Goal: Task Accomplishment & Management: Manage account settings

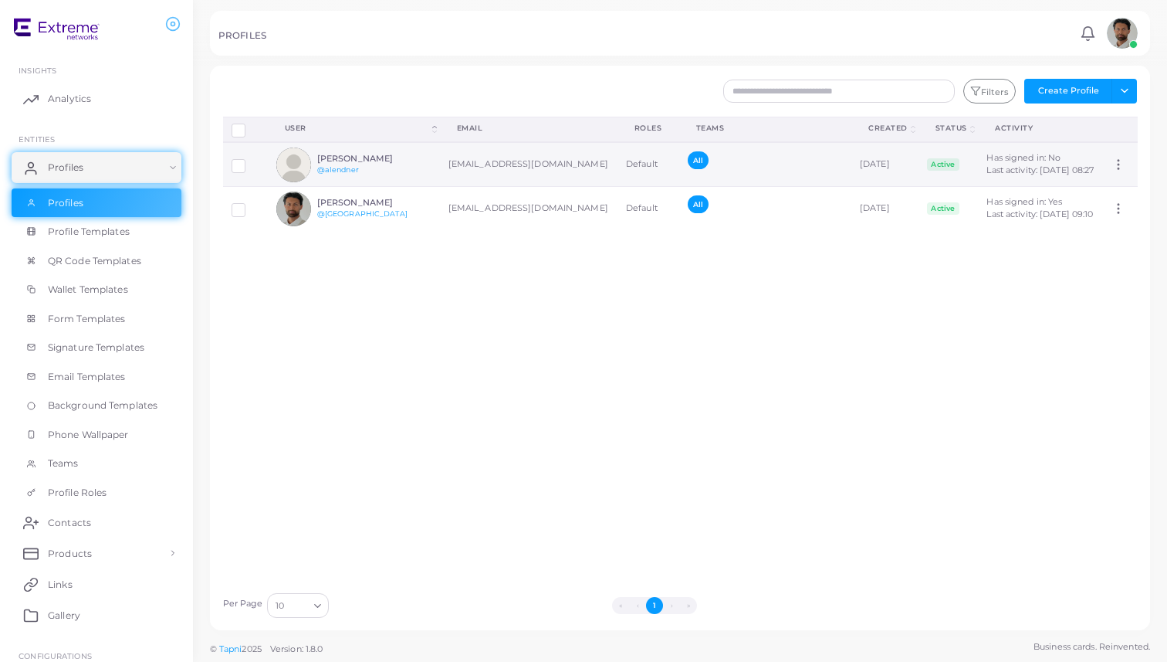
click at [455, 187] on td "[EMAIL_ADDRESS][DOMAIN_NAME]" at bounding box center [529, 164] width 178 height 45
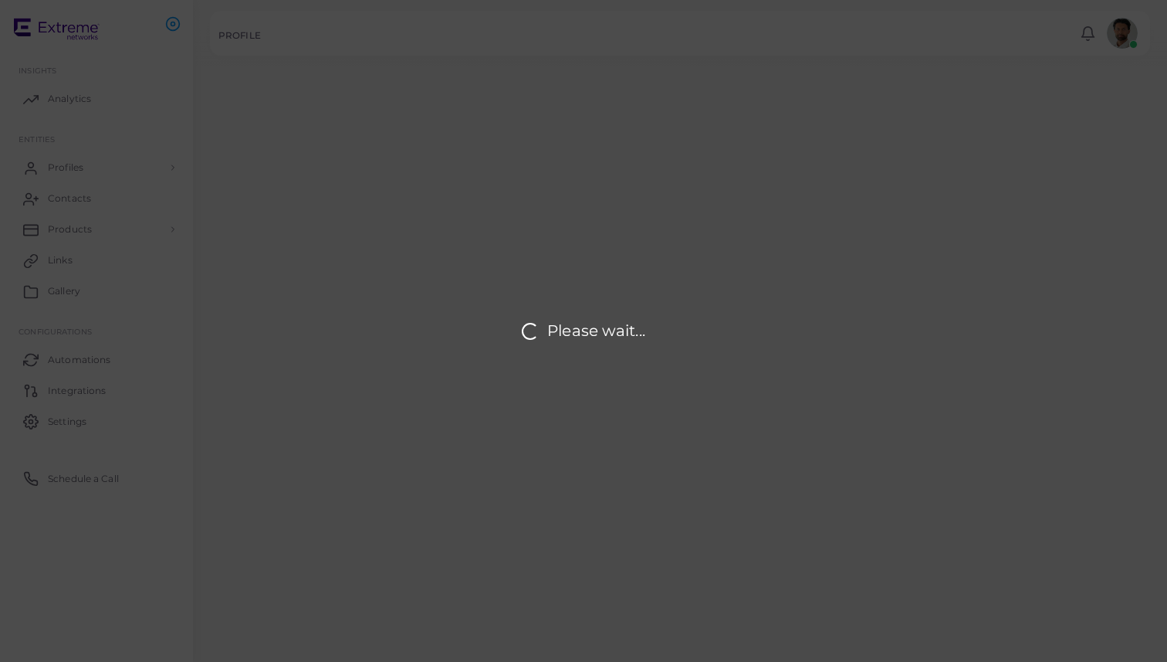
type input "**********"
type input "********"
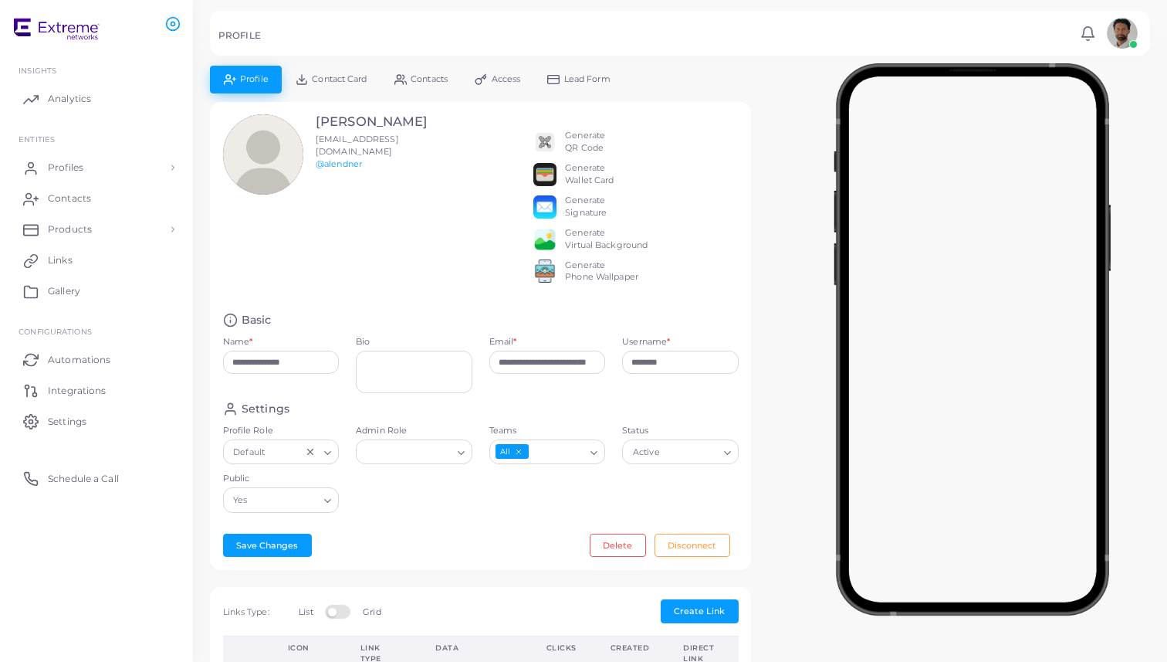
click at [490, 66] on link "Access" at bounding box center [498, 79] width 73 height 27
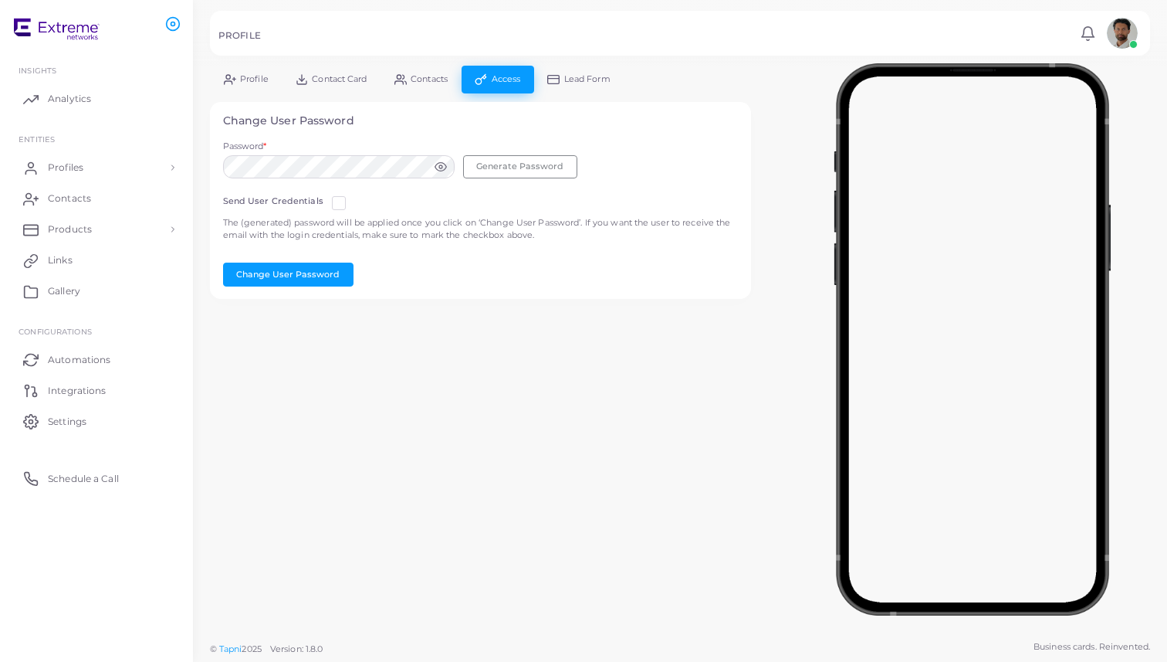
click at [439, 166] on circle at bounding box center [440, 166] width 3 height 3
click at [441, 168] on icon at bounding box center [441, 166] width 12 height 8
click at [441, 168] on circle at bounding box center [440, 166] width 3 height 3
click at [439, 171] on icon at bounding box center [441, 167] width 12 height 12
click at [502, 171] on button "Generate Password" at bounding box center [520, 166] width 114 height 23
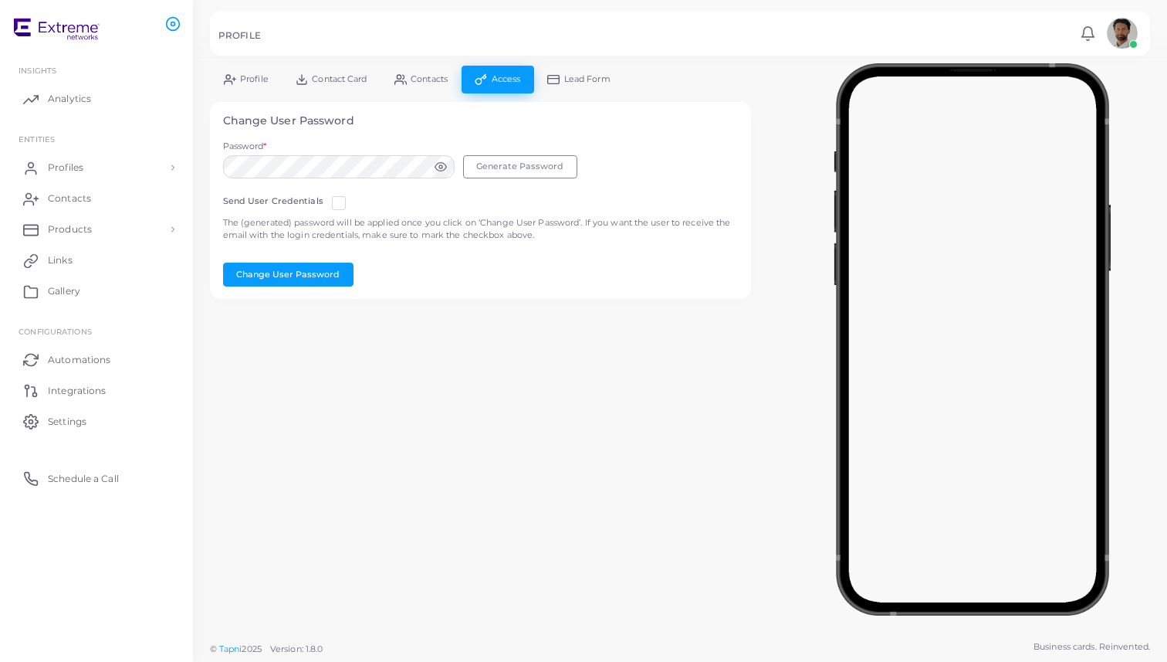
click at [351, 197] on label at bounding box center [351, 197] width 0 height 0
click at [475, 172] on button "Generate Password" at bounding box center [520, 166] width 114 height 23
click at [273, 269] on button "Change User Password" at bounding box center [288, 274] width 130 height 23
click at [229, 87] on link "Profile" at bounding box center [246, 79] width 72 height 27
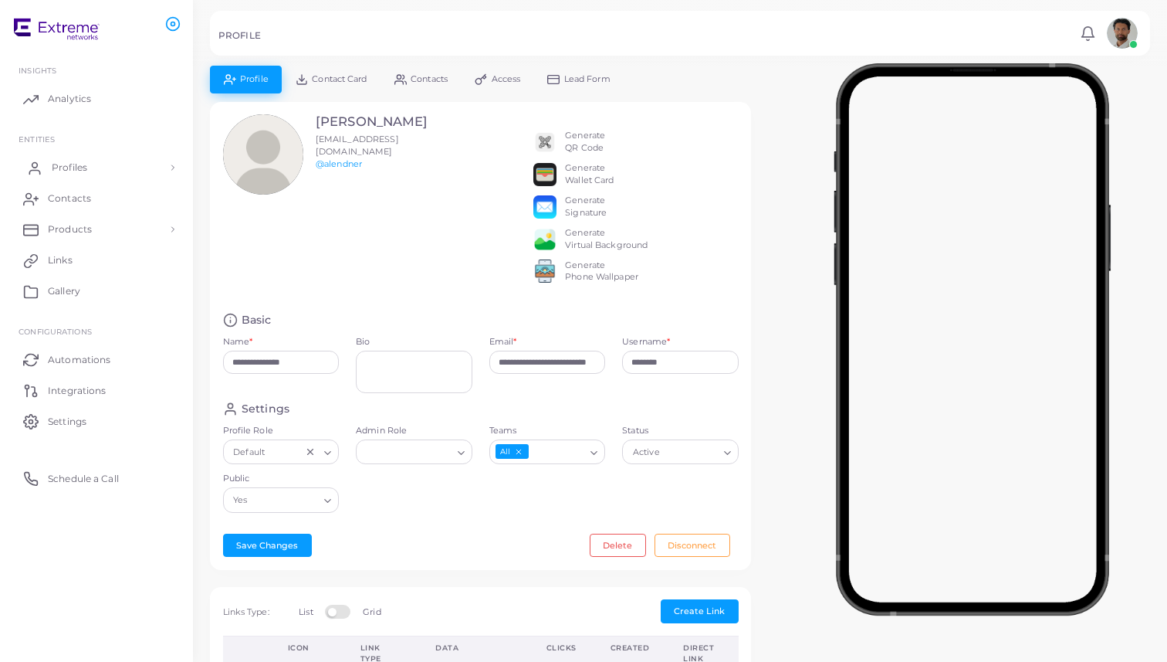
click at [81, 161] on span "Profiles" at bounding box center [70, 168] width 36 height 14
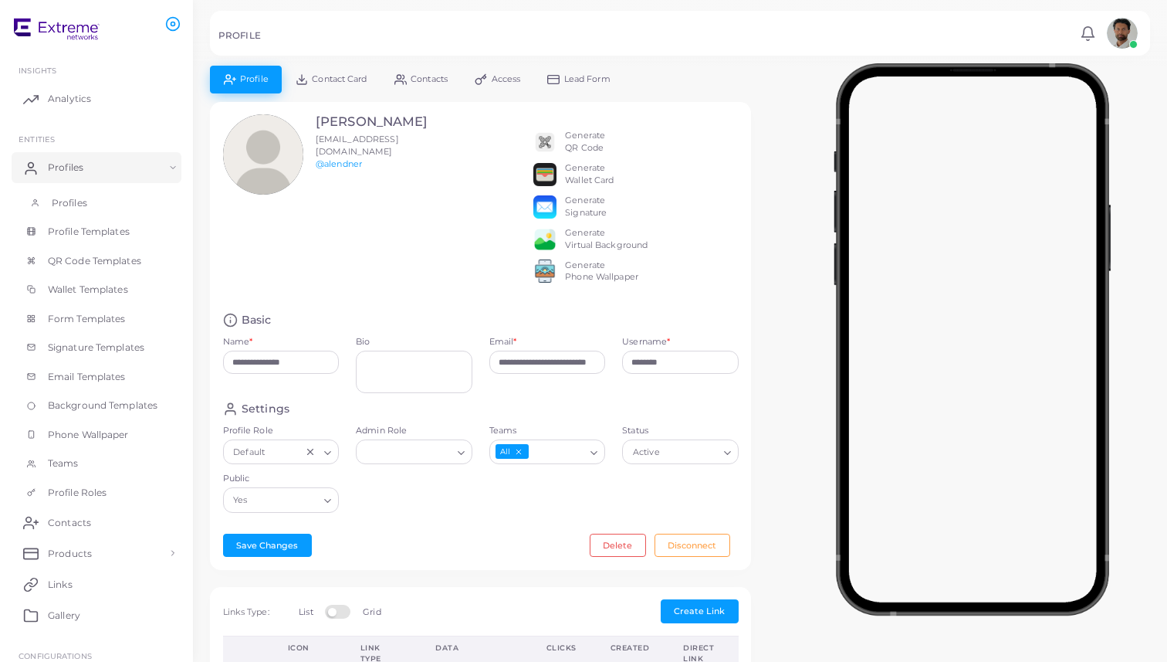
click at [80, 200] on span "Profiles" at bounding box center [70, 203] width 36 height 14
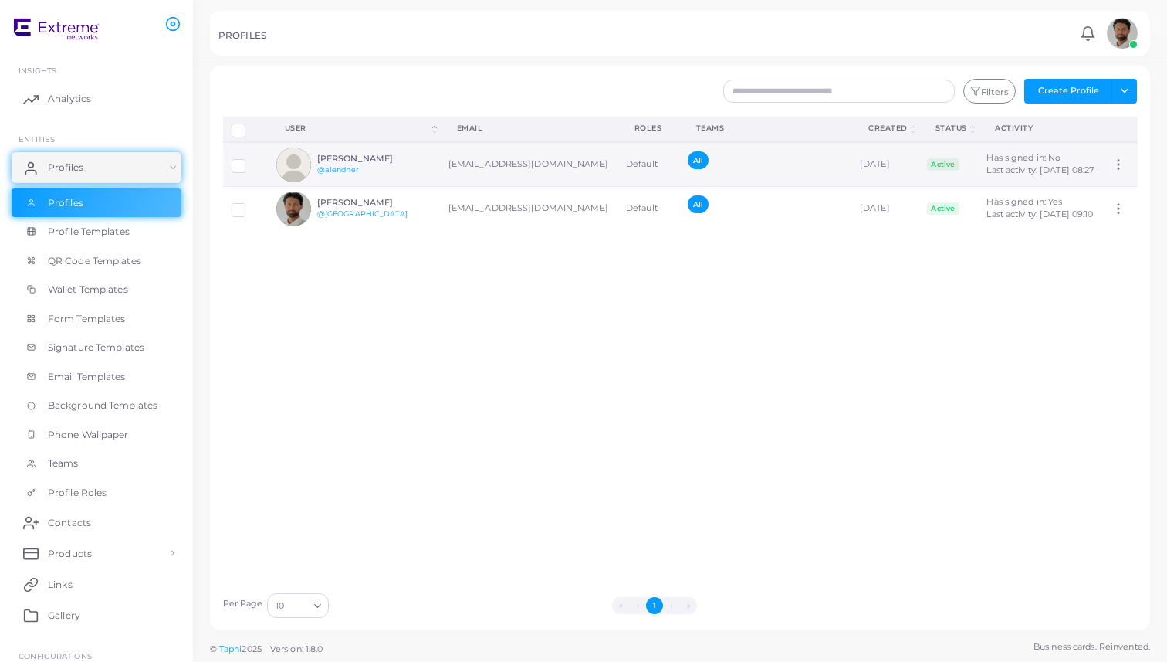
click at [1116, 171] on icon at bounding box center [1119, 165] width 14 height 14
click at [830, 178] on div "All" at bounding box center [765, 164] width 154 height 26
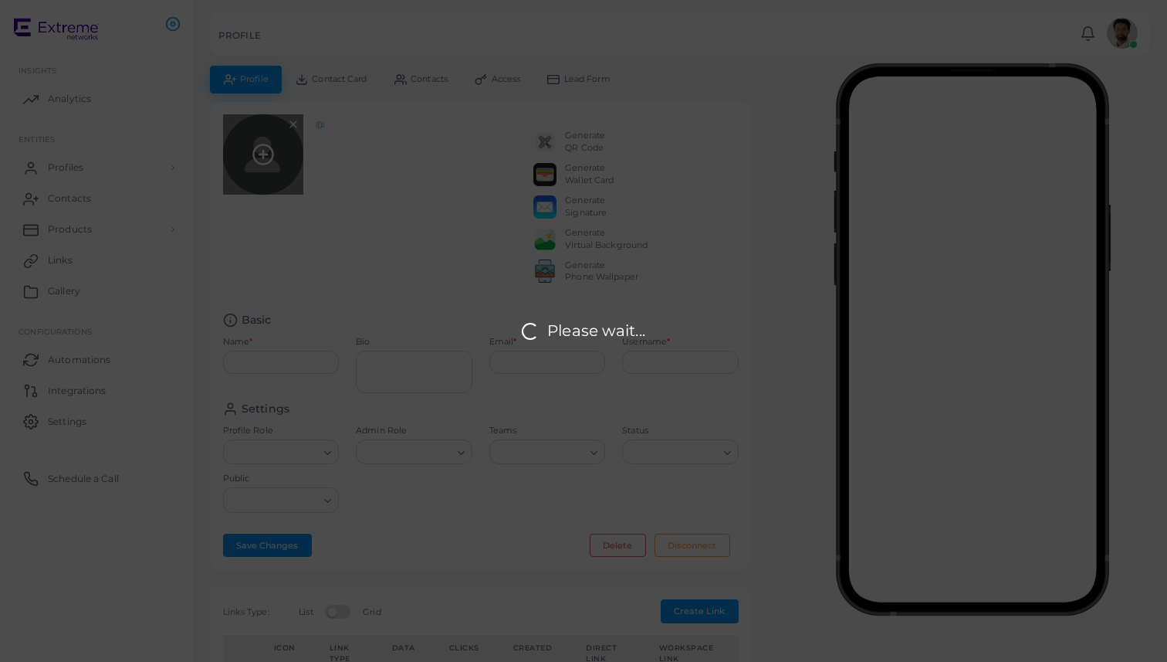
type input "**********"
type input "********"
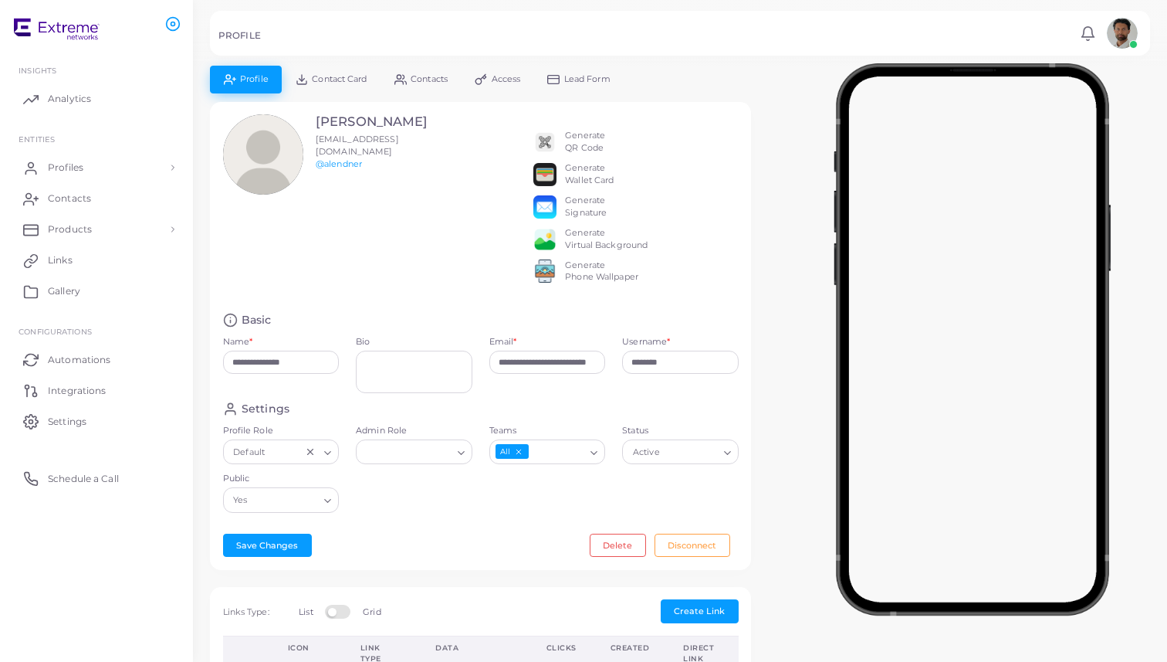
click at [487, 83] on icon at bounding box center [481, 79] width 12 height 12
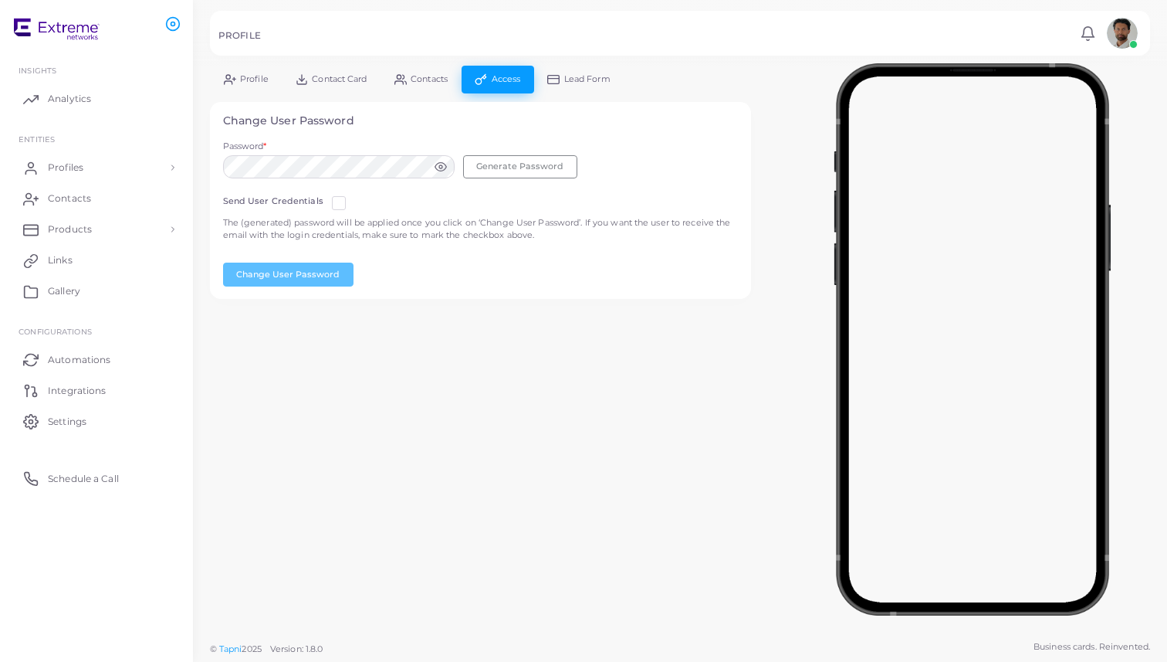
click at [246, 83] on span "Profile" at bounding box center [254, 79] width 29 height 8
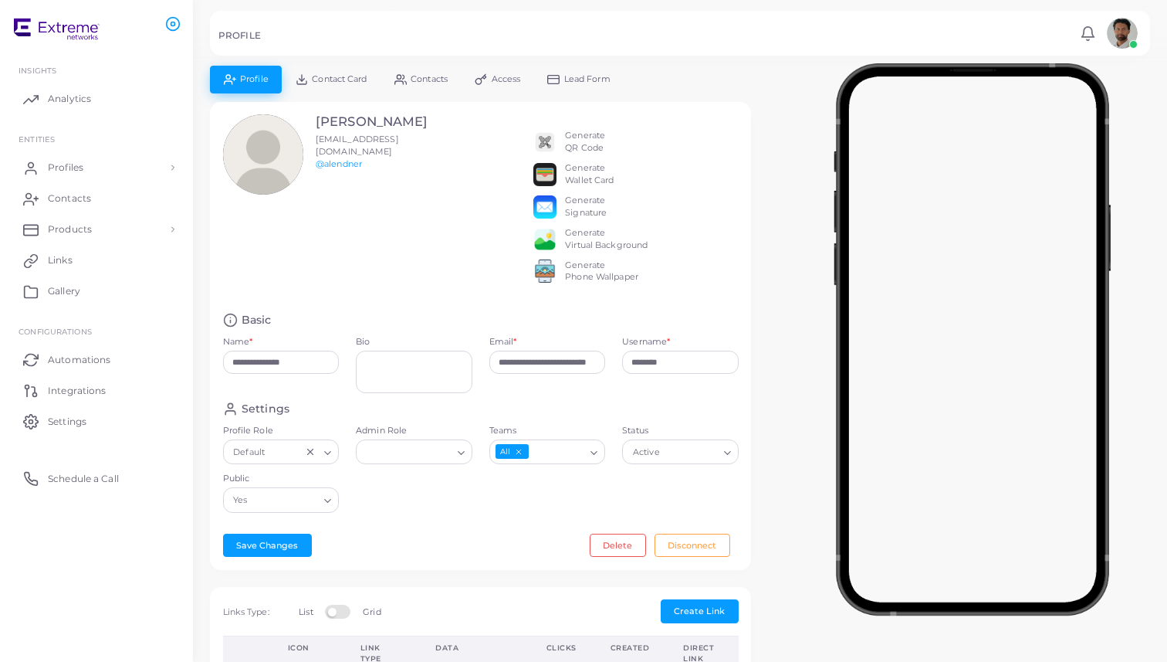
click at [307, 457] on icon "Clear Selected" at bounding box center [310, 451] width 11 height 11
click at [330, 459] on icon "Search for option" at bounding box center [328, 453] width 12 height 12
click at [297, 496] on li "Default" at bounding box center [285, 484] width 124 height 23
click at [67, 164] on span "Profiles" at bounding box center [70, 168] width 36 height 14
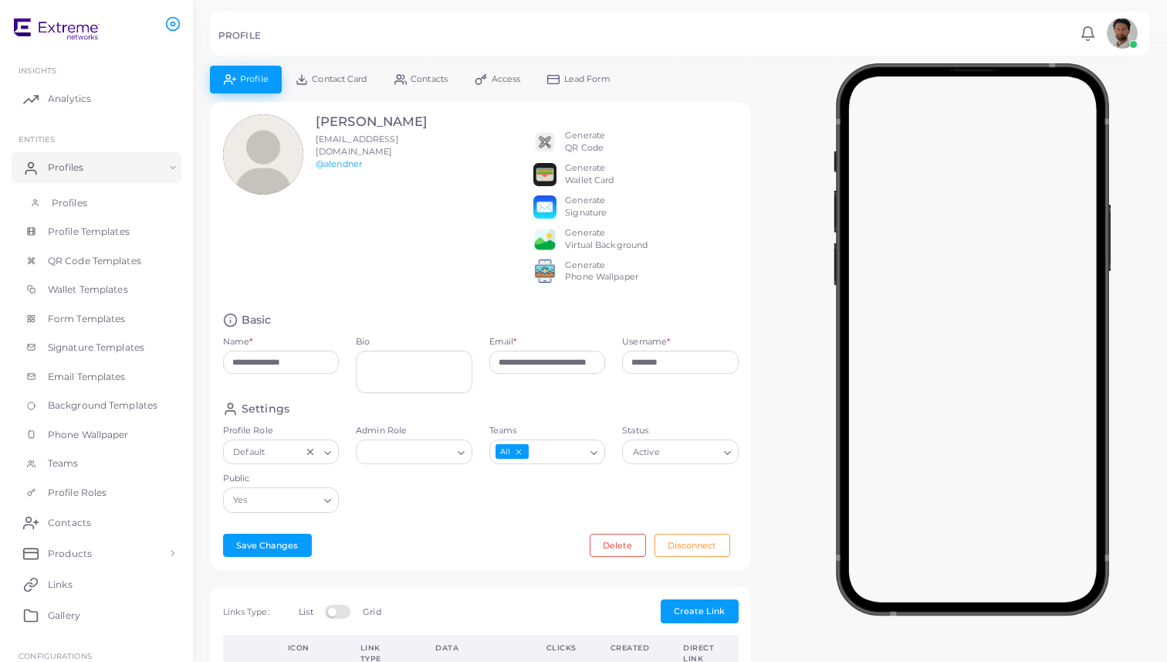
click at [61, 197] on span "Profiles" at bounding box center [70, 203] width 36 height 14
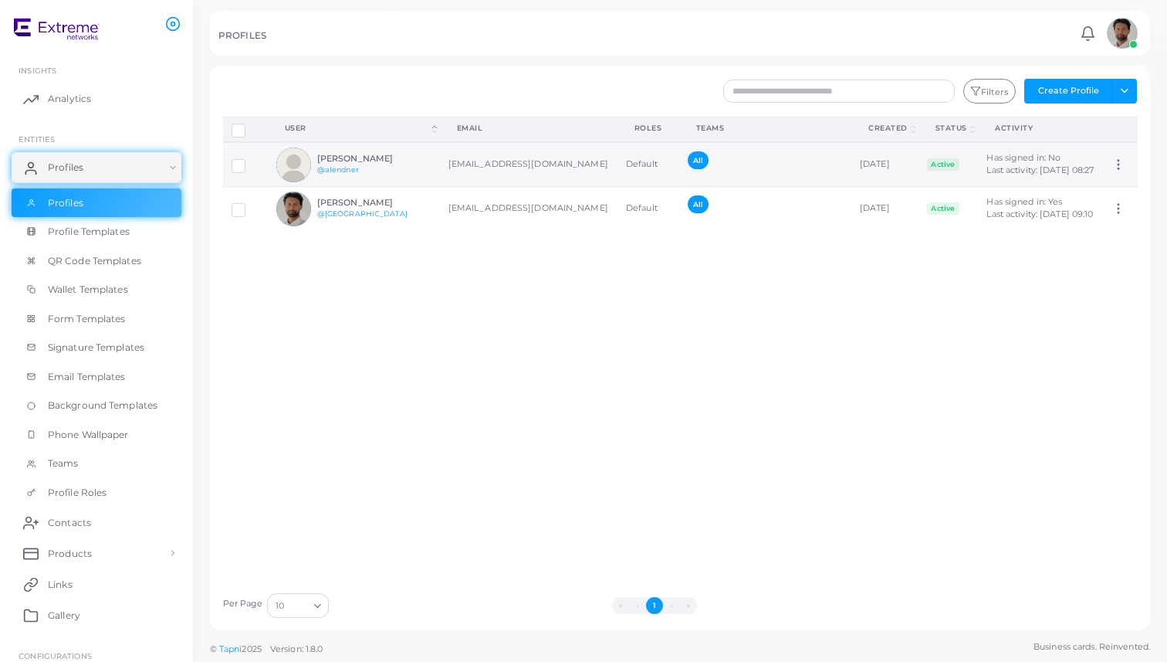
click at [1117, 171] on icon at bounding box center [1119, 165] width 14 height 14
click at [1096, 164] on td "Has signed in: No Last activity: October 1st, 2025 08:27" at bounding box center [1040, 164] width 125 height 45
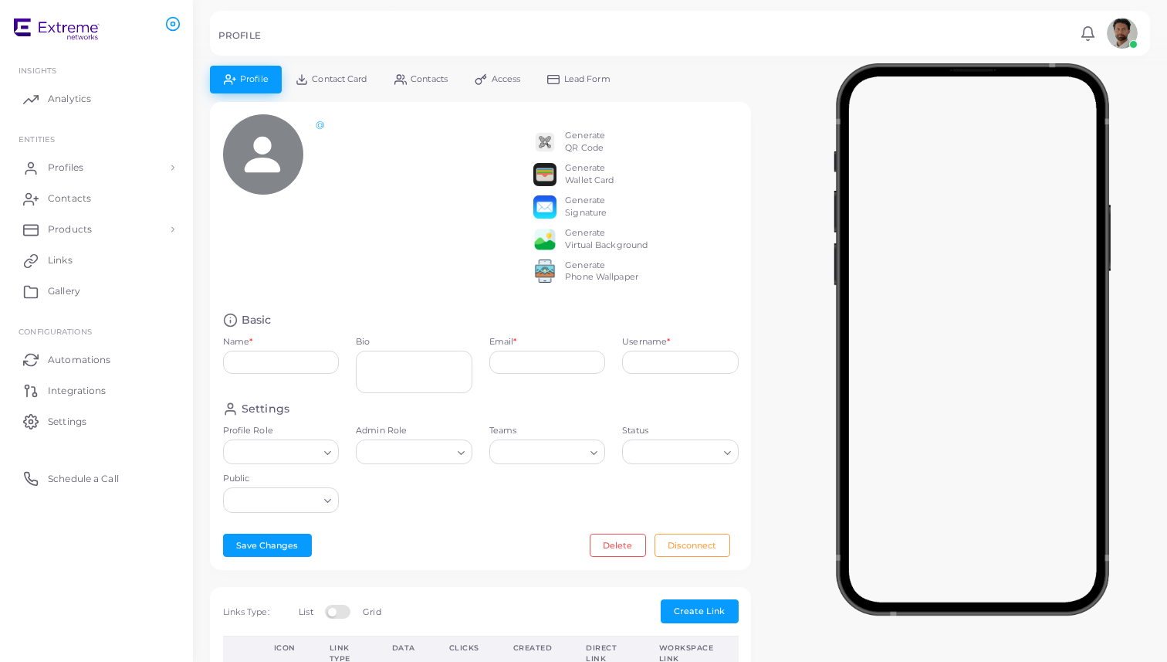
type input "**********"
type input "********"
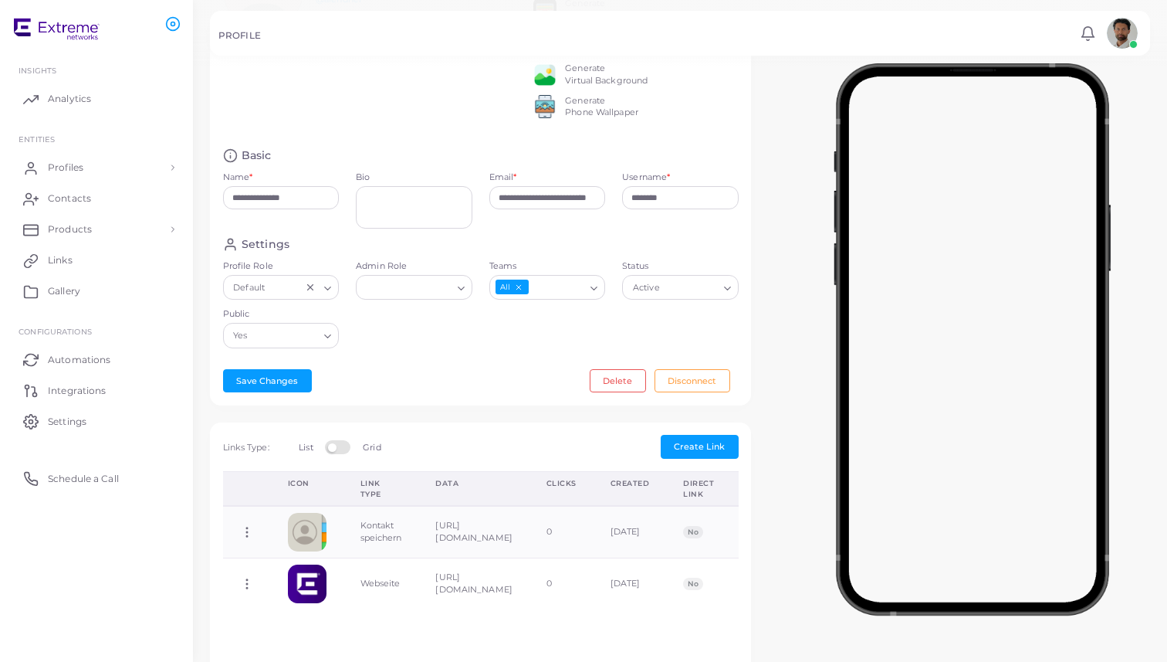
scroll to position [168, 0]
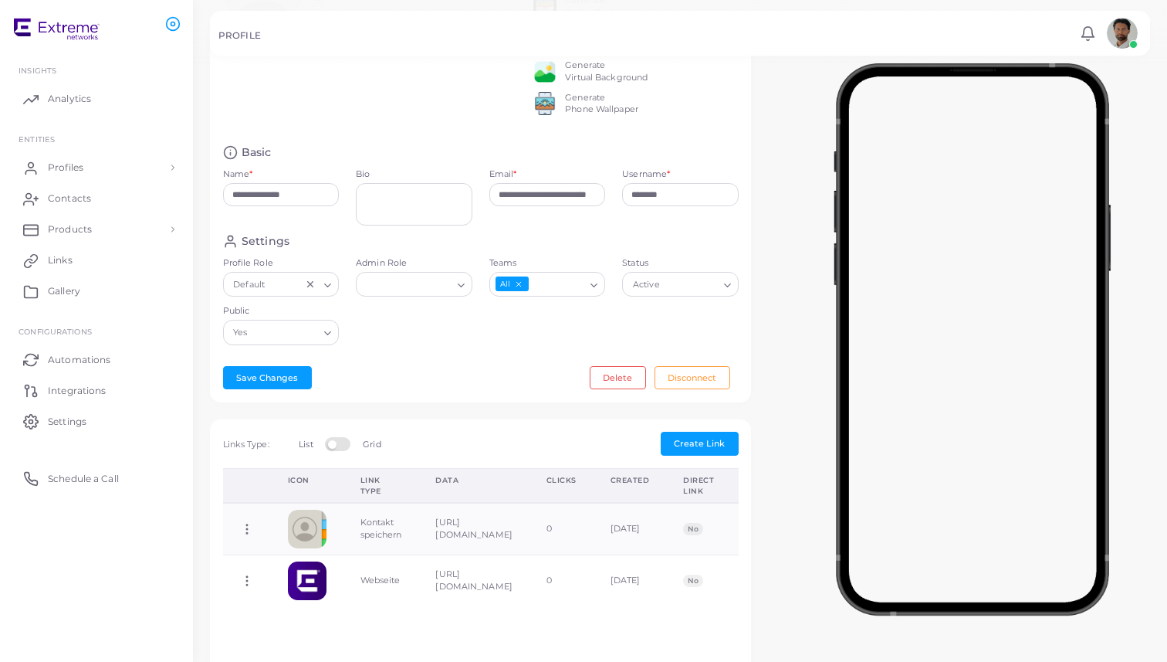
click at [461, 291] on icon "Search for option" at bounding box center [462, 286] width 12 height 12
click at [447, 321] on li "Admin" at bounding box center [418, 316] width 124 height 23
click at [494, 334] on div "Settings Profile Role Default Loading... Admin Role Admin Loading... Teams All …" at bounding box center [481, 294] width 533 height 120
click at [296, 389] on button "Save Changes" at bounding box center [267, 377] width 89 height 23
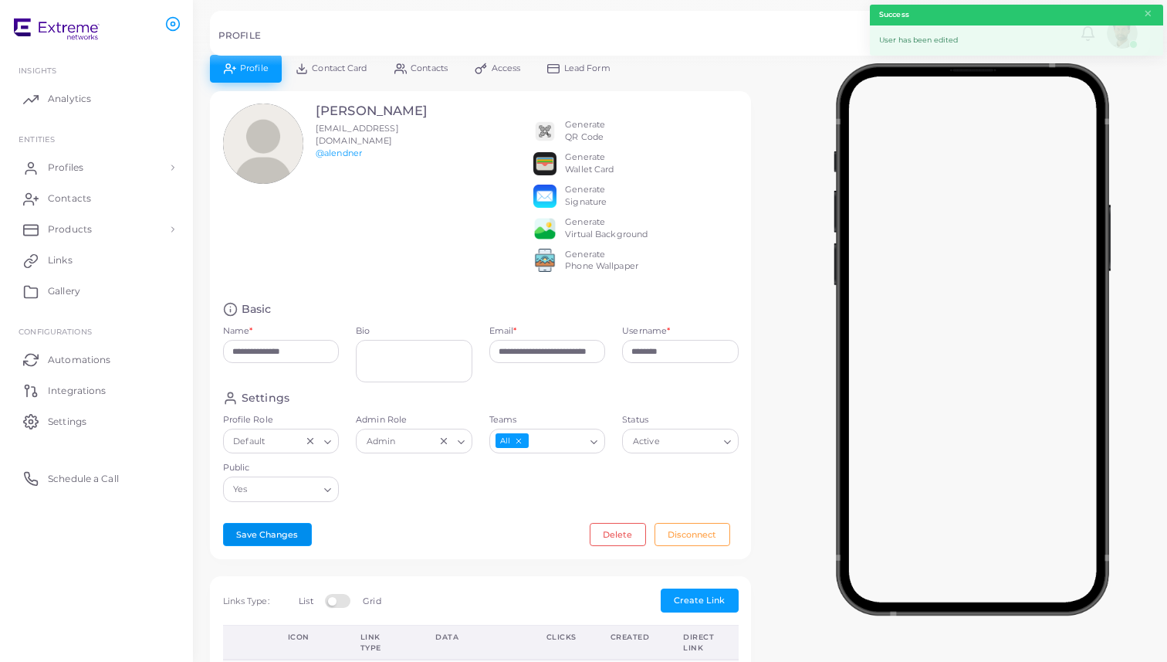
scroll to position [0, 0]
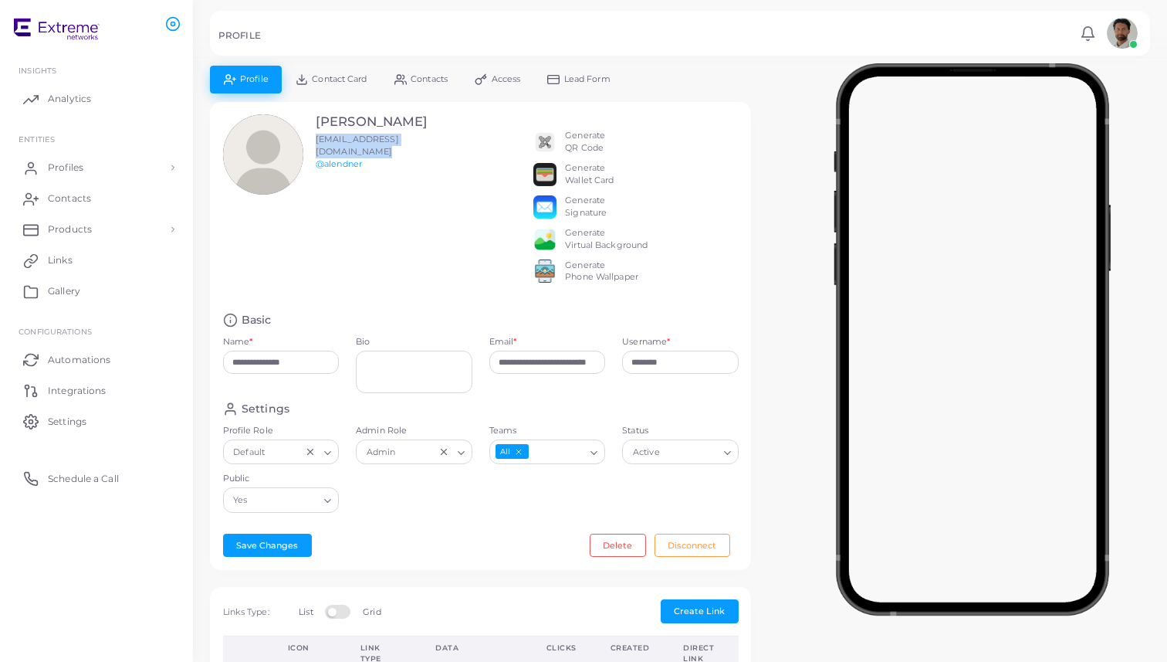
drag, startPoint x: 318, startPoint y: 138, endPoint x: 465, endPoint y: 141, distance: 146.7
click at [465, 141] on div "Andreas Lendner alendner@extremenetworks.com @alendner Generate QR Code Generat…" at bounding box center [481, 206] width 533 height 185
click at [100, 160] on link "Profiles" at bounding box center [97, 167] width 170 height 31
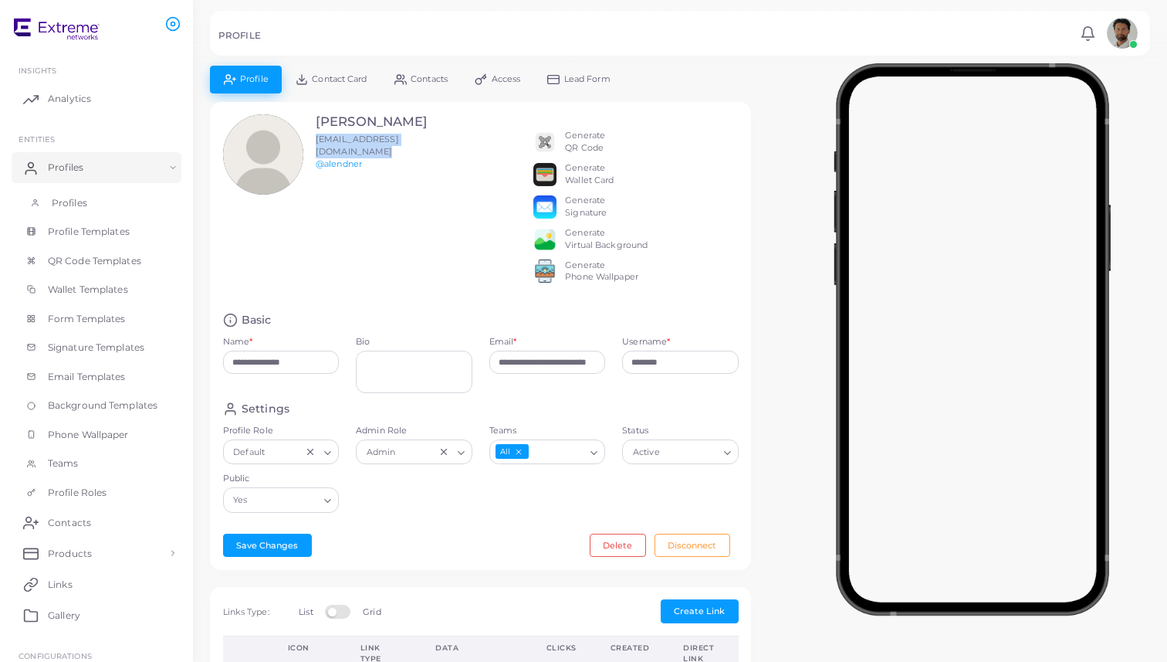
click at [84, 209] on link "Profiles" at bounding box center [97, 202] width 170 height 29
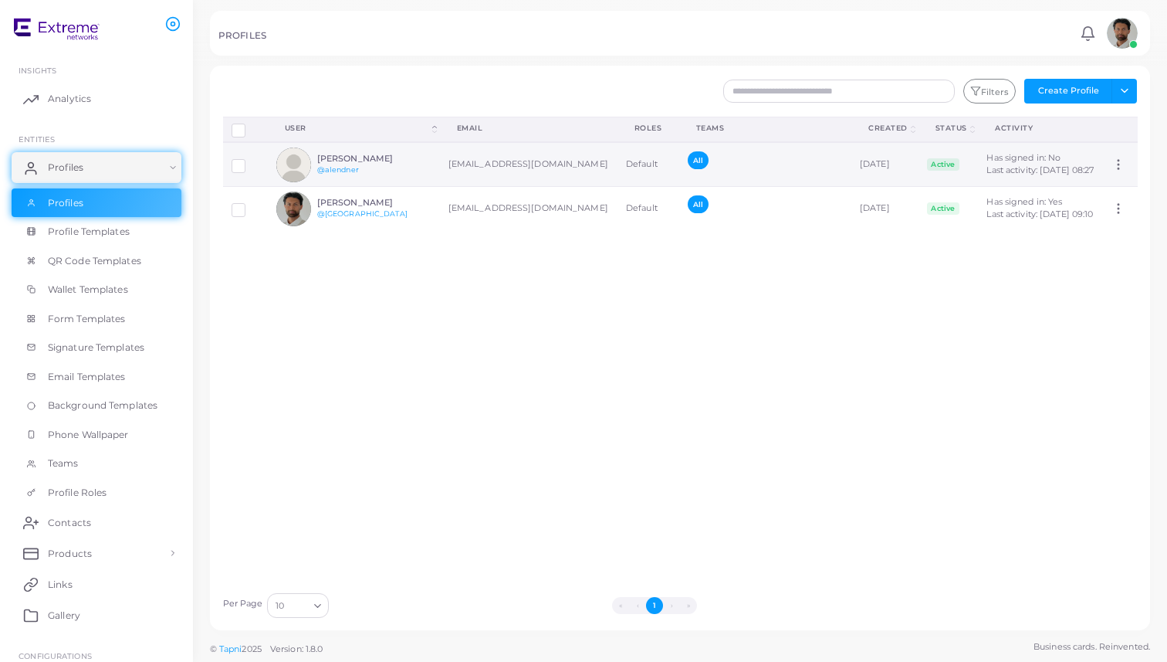
click at [372, 176] on div "[PERSON_NAME] @alendner" at bounding box center [374, 165] width 114 height 22
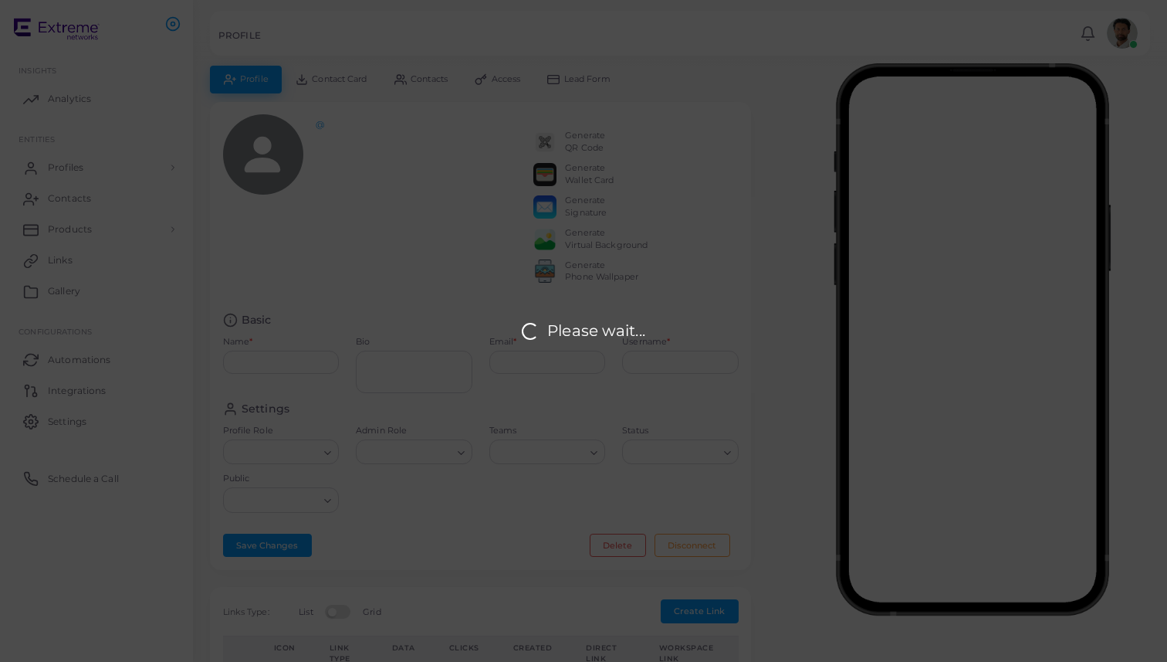
type input "**********"
type input "********"
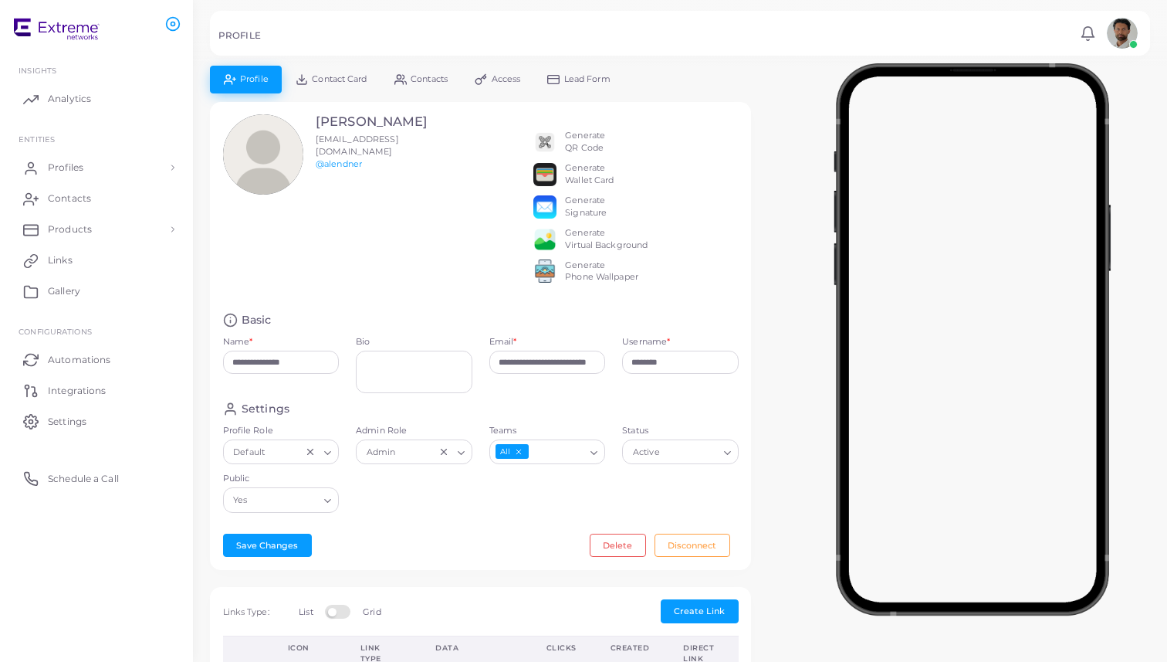
click at [510, 82] on span "Access" at bounding box center [506, 79] width 29 height 8
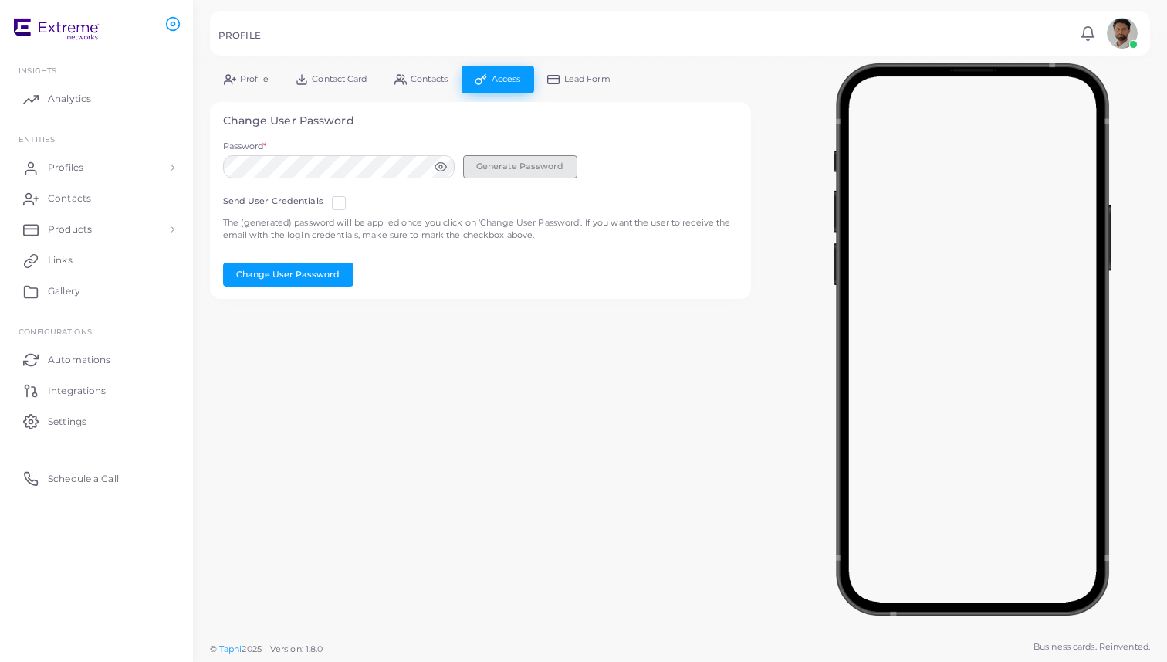
click at [511, 161] on button "Generate Password" at bounding box center [520, 166] width 114 height 23
click at [351, 197] on label at bounding box center [351, 197] width 0 height 0
click at [300, 263] on button "Change User Password" at bounding box center [288, 274] width 130 height 23
click at [245, 75] on span "Profile" at bounding box center [254, 79] width 29 height 8
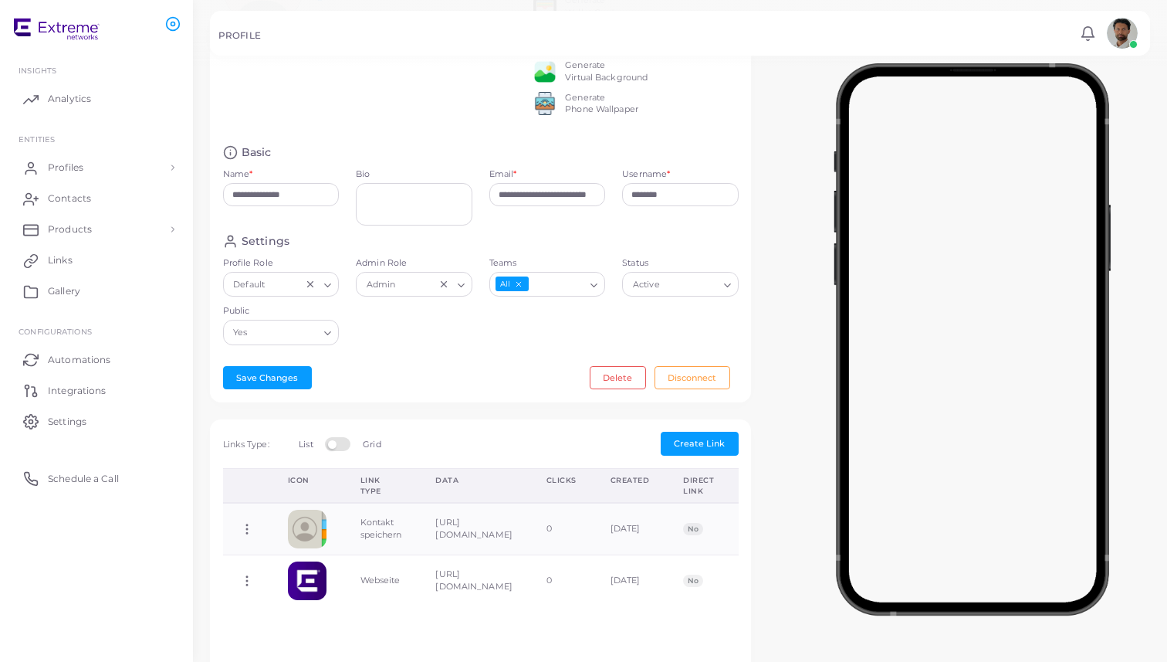
scroll to position [192, 0]
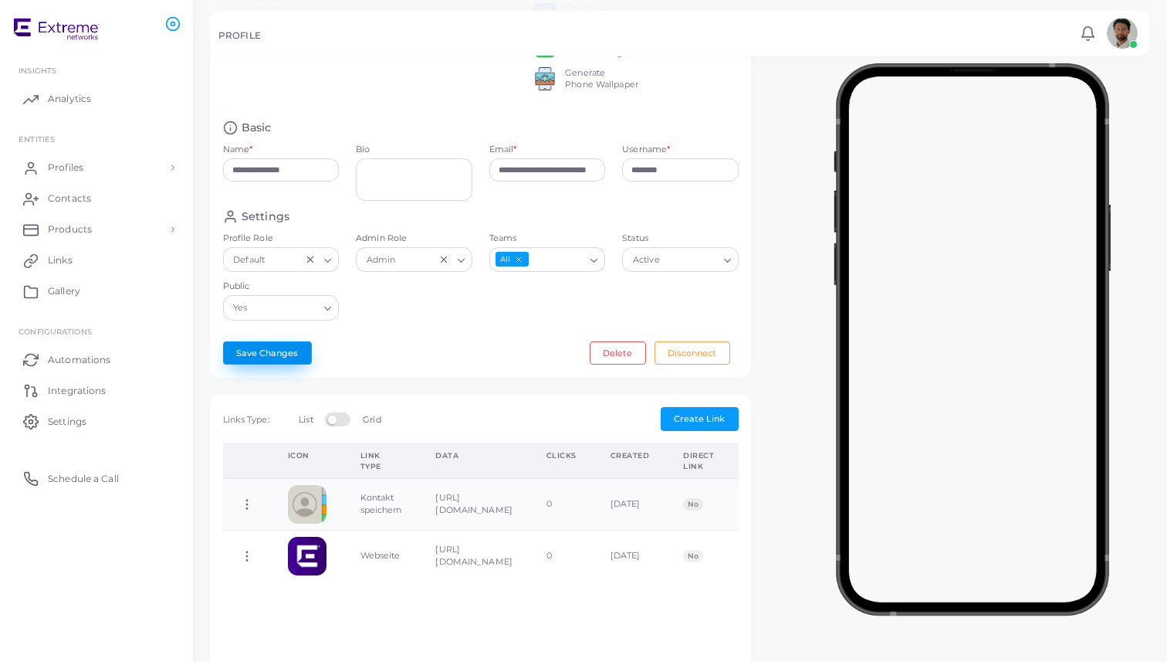
click at [250, 362] on button "Save Changes" at bounding box center [267, 352] width 89 height 23
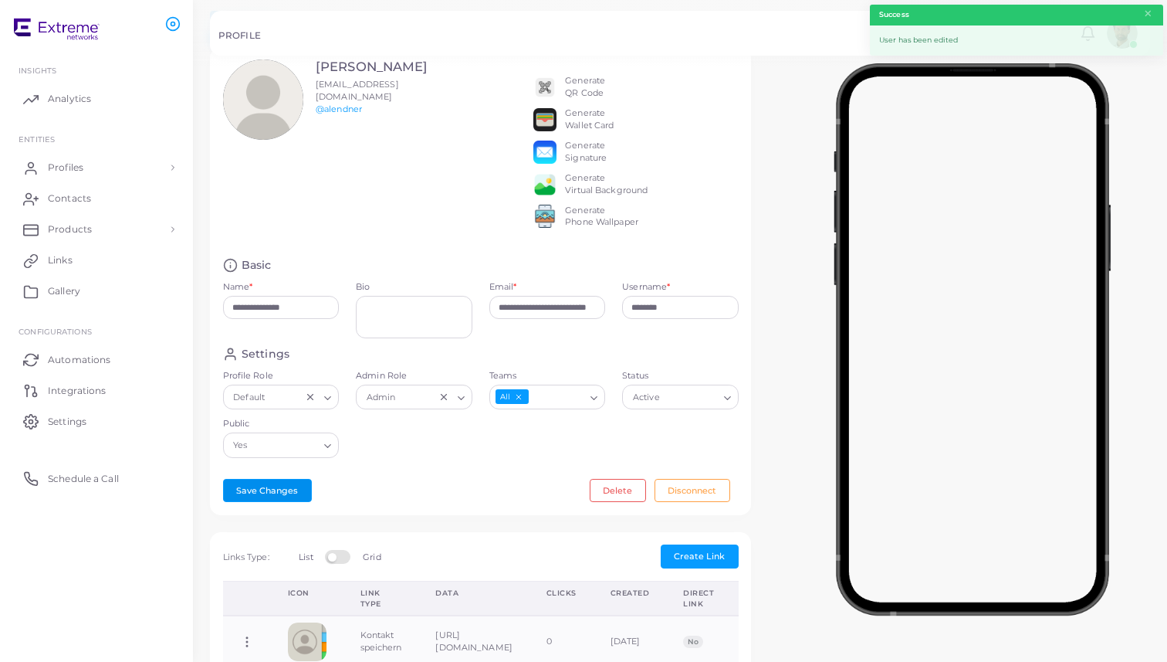
scroll to position [0, 0]
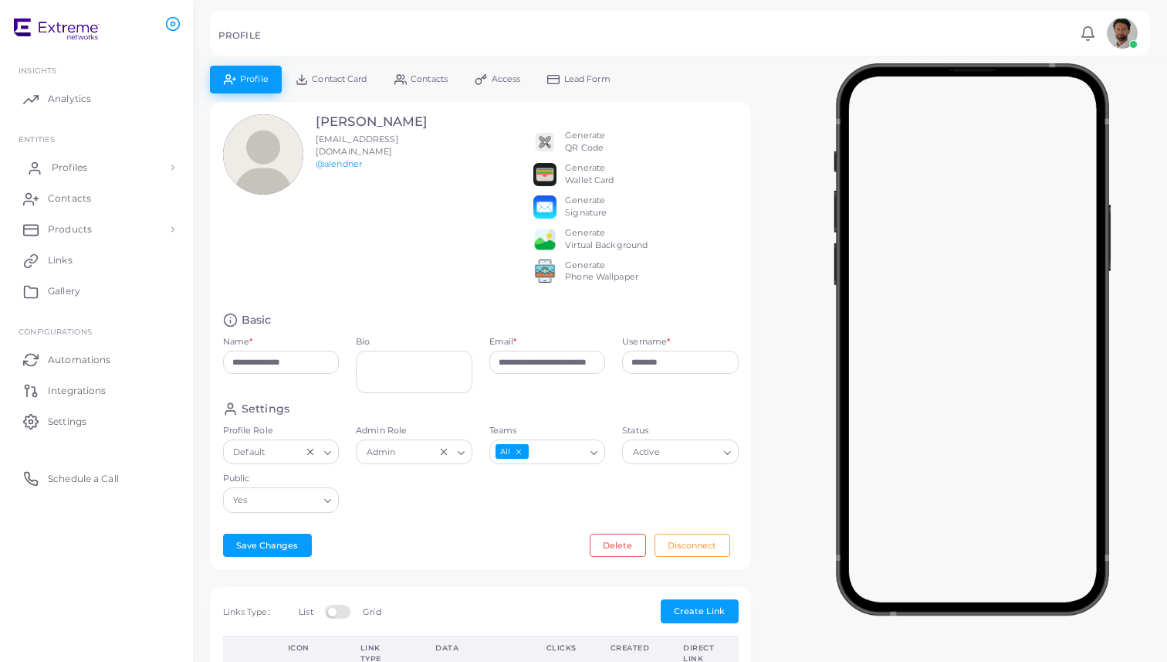
click at [97, 168] on link "Profiles" at bounding box center [97, 167] width 170 height 31
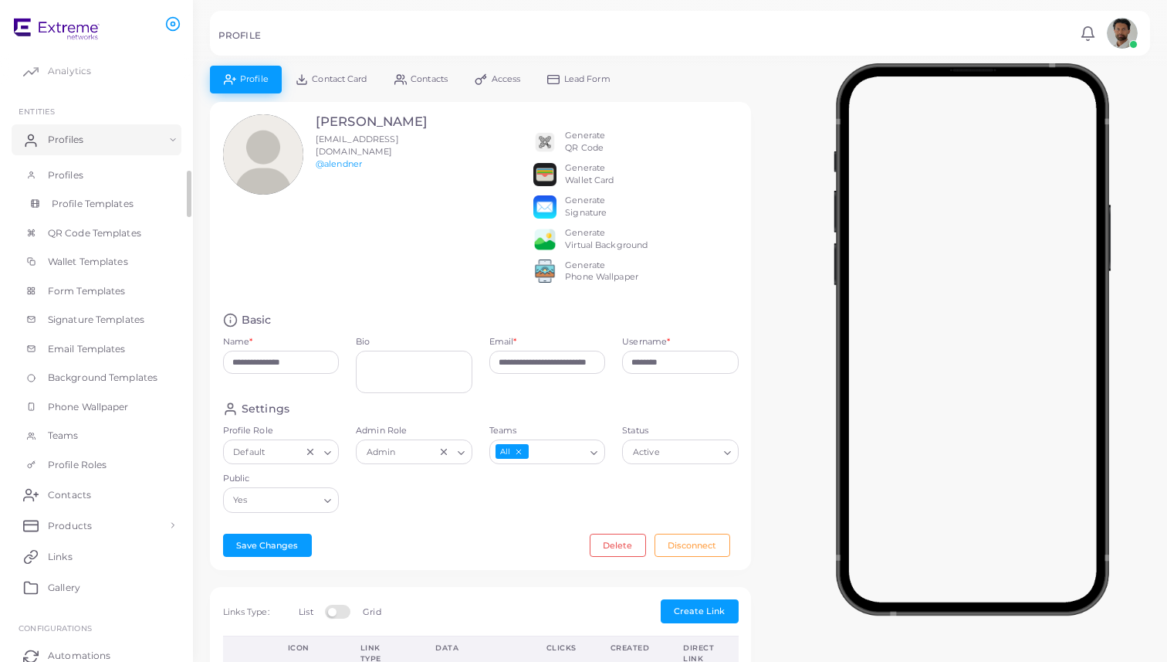
scroll to position [39, 0]
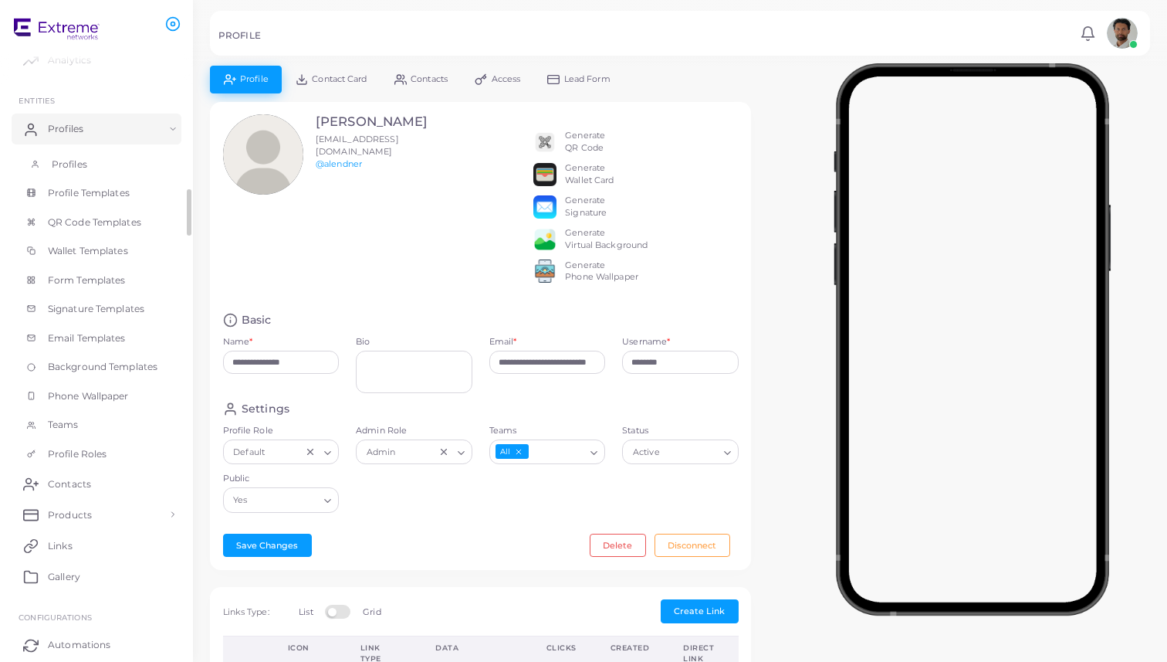
click at [99, 161] on link "Profiles" at bounding box center [97, 164] width 170 height 29
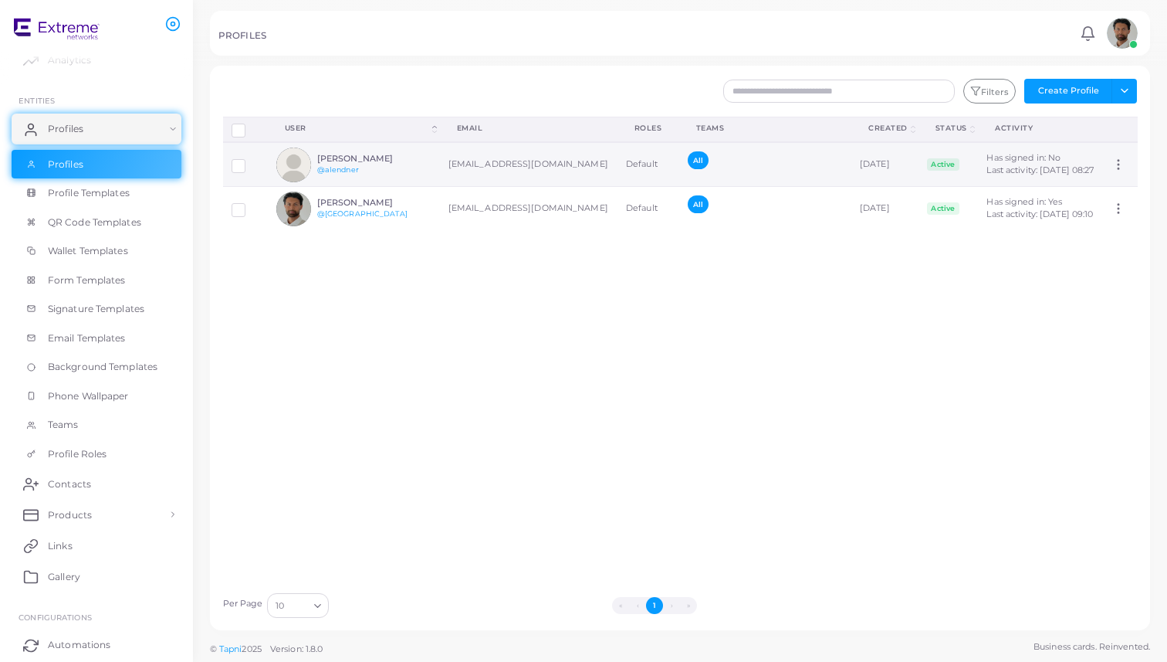
click at [466, 165] on td "[EMAIL_ADDRESS][DOMAIN_NAME]" at bounding box center [529, 164] width 178 height 45
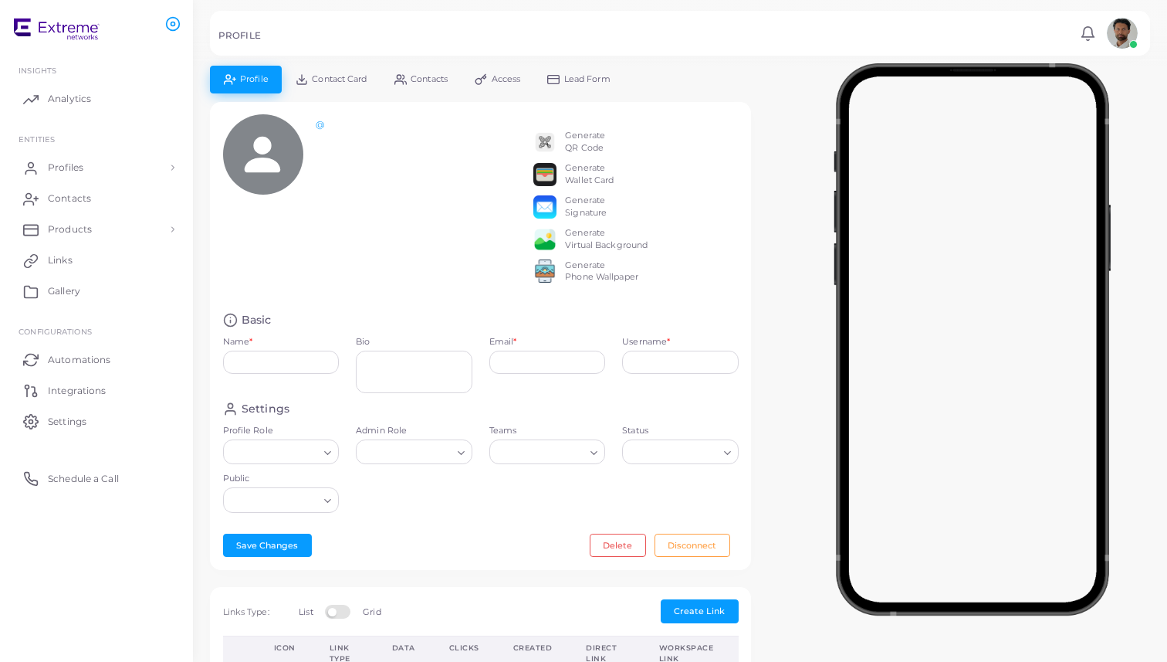
type input "**********"
type input "********"
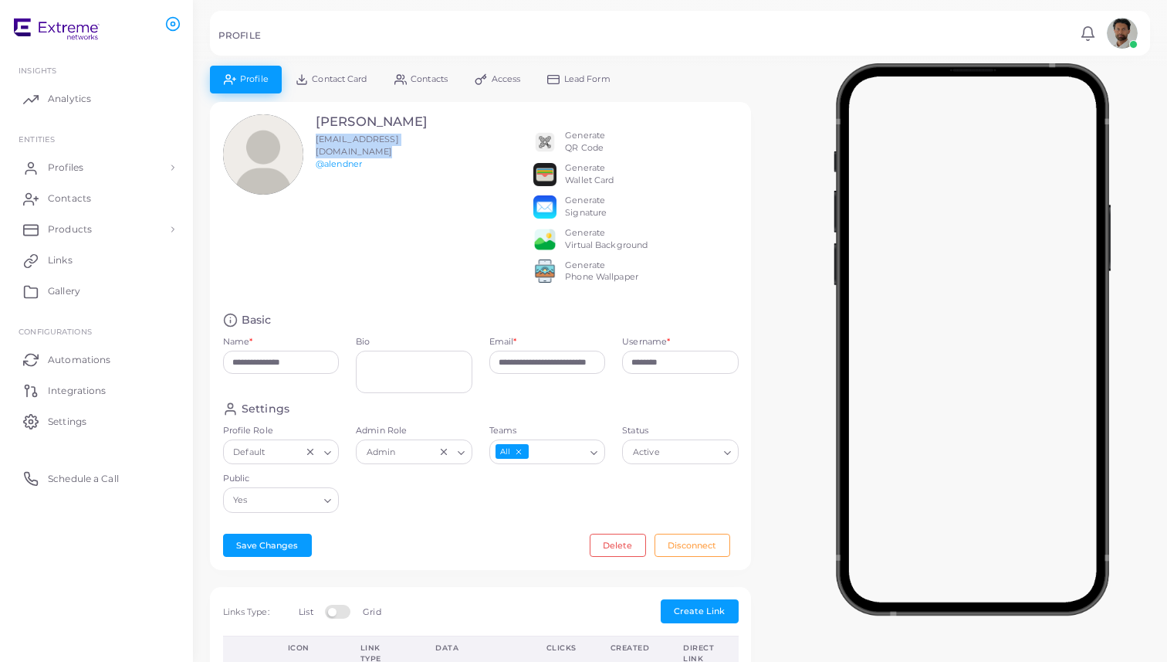
drag, startPoint x: 469, startPoint y: 141, endPoint x: 311, endPoint y: 141, distance: 157.5
click at [311, 141] on div "Andreas Lendner alendner@extremenetworks.com @alendner Generate QR Code Generat…" at bounding box center [481, 206] width 533 height 185
copy span "[EMAIL_ADDRESS][DOMAIN_NAME]"
click at [510, 82] on span "Access" at bounding box center [506, 79] width 29 height 8
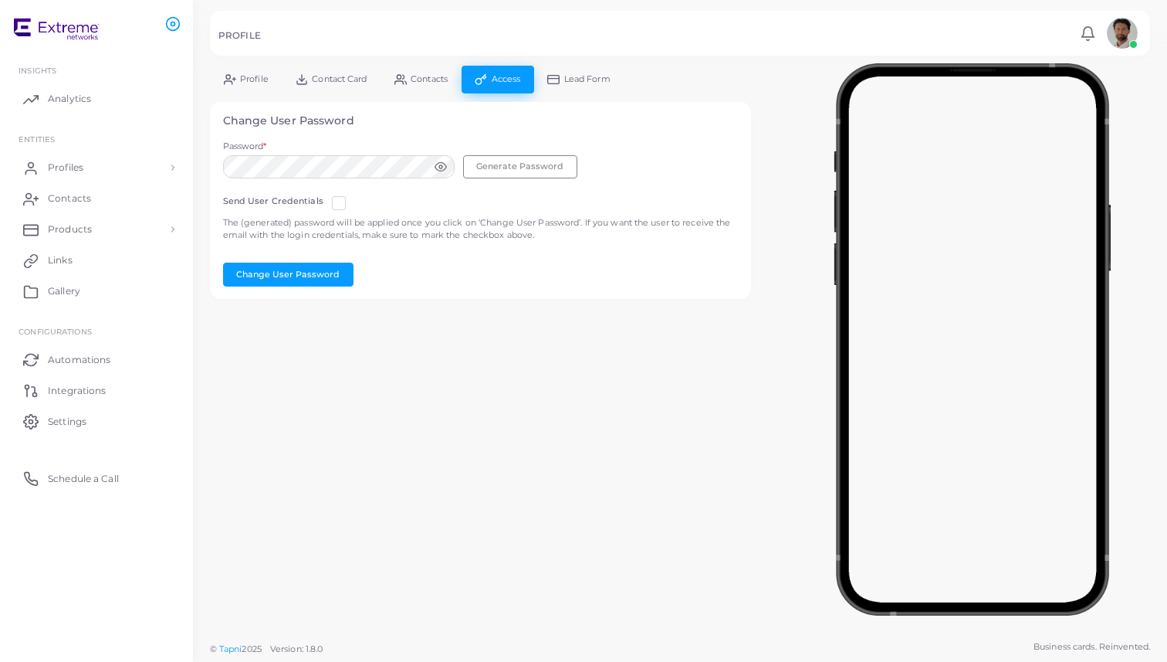
click at [440, 167] on icon at bounding box center [441, 167] width 12 height 12
click at [267, 191] on div "Send User Credentials The (generated) password will be applied once you click o…" at bounding box center [481, 237] width 533 height 100
click at [66, 171] on div "**********" at bounding box center [583, 331] width 1167 height 662
click at [512, 164] on button "Generate Password" at bounding box center [520, 166] width 114 height 23
click at [351, 197] on label at bounding box center [351, 197] width 0 height 0
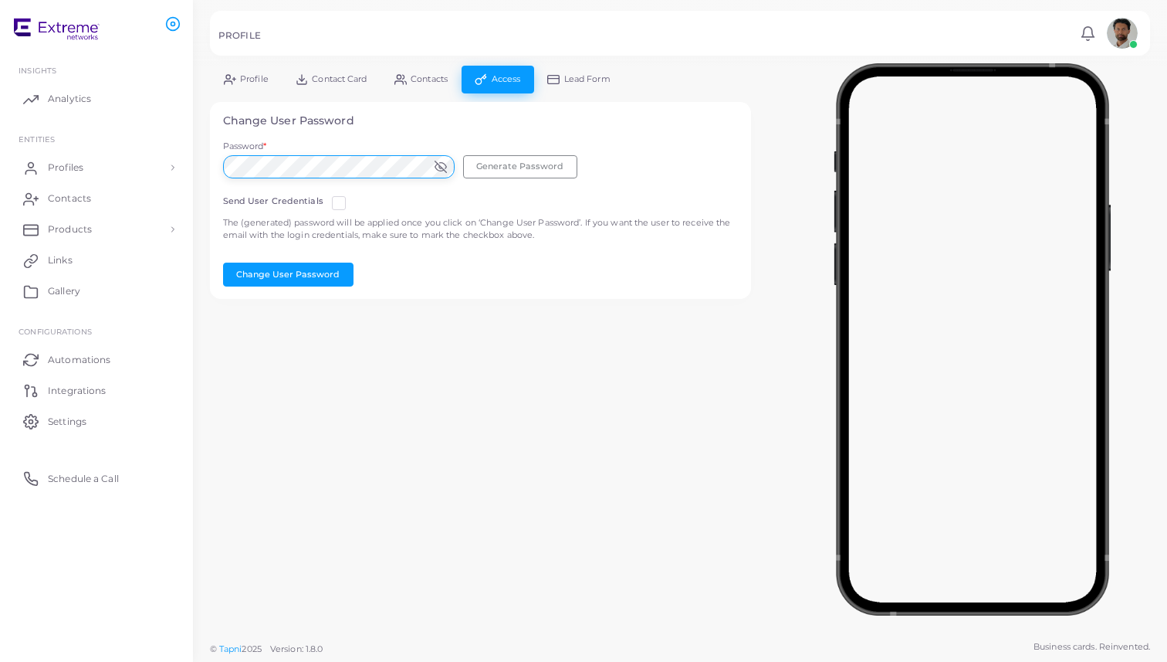
click at [199, 168] on div "**********" at bounding box center [680, 316] width 974 height 633
click at [441, 170] on icon at bounding box center [441, 166] width 12 height 8
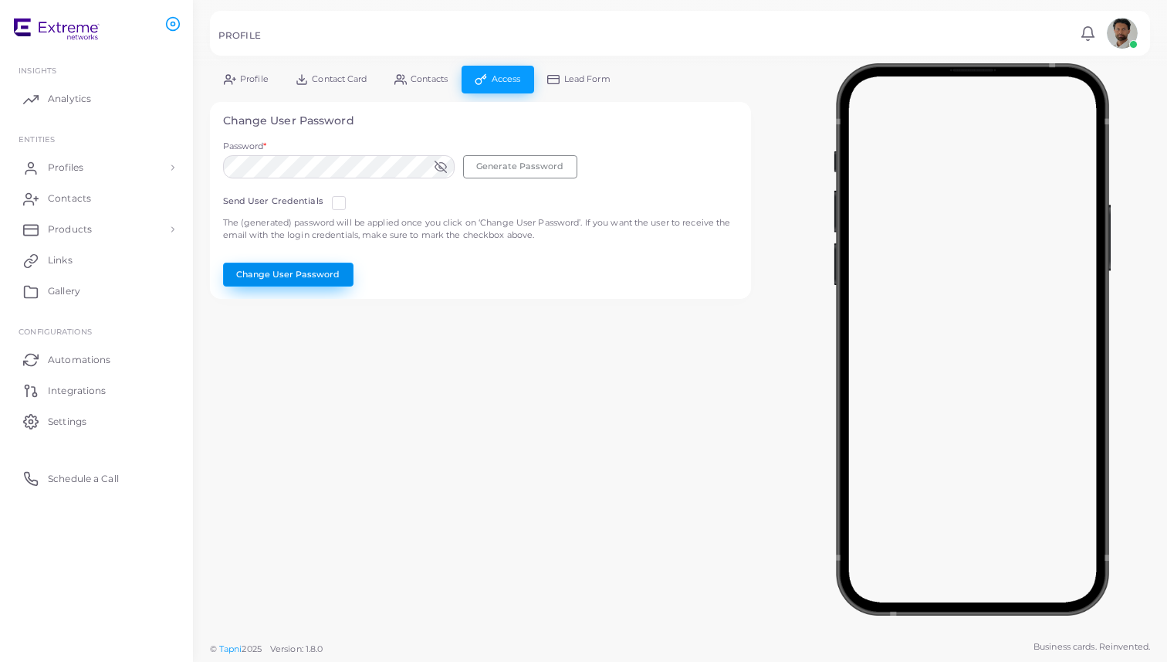
click at [292, 277] on button "Change User Password" at bounding box center [288, 274] width 130 height 23
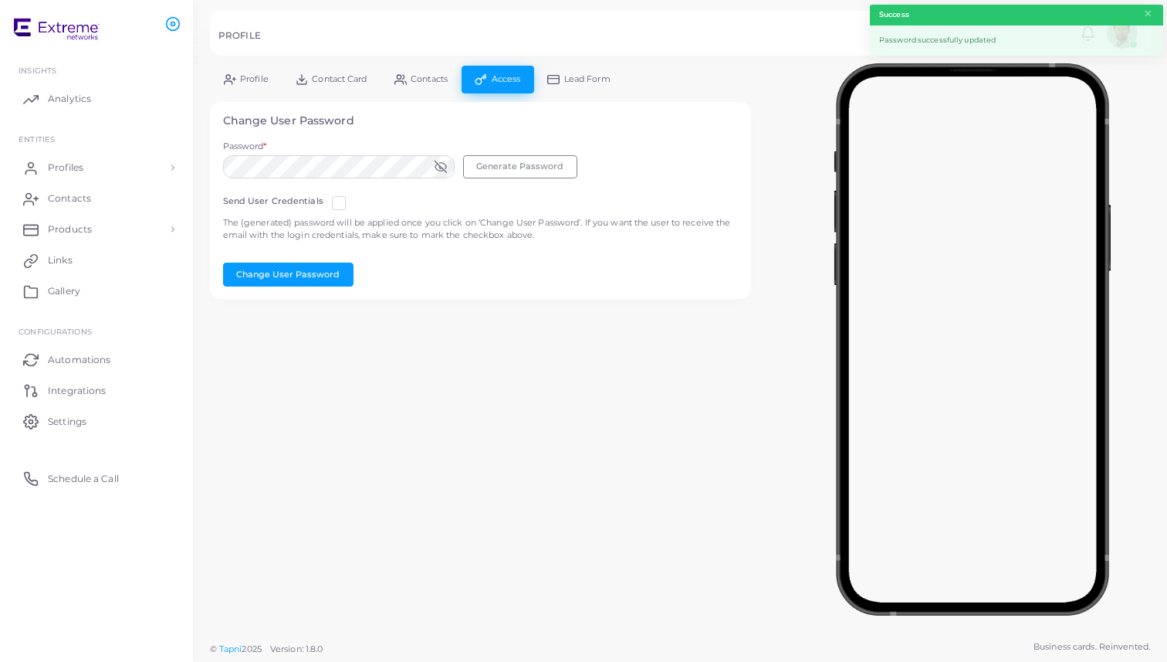
click at [252, 86] on link "Profile" at bounding box center [246, 79] width 72 height 27
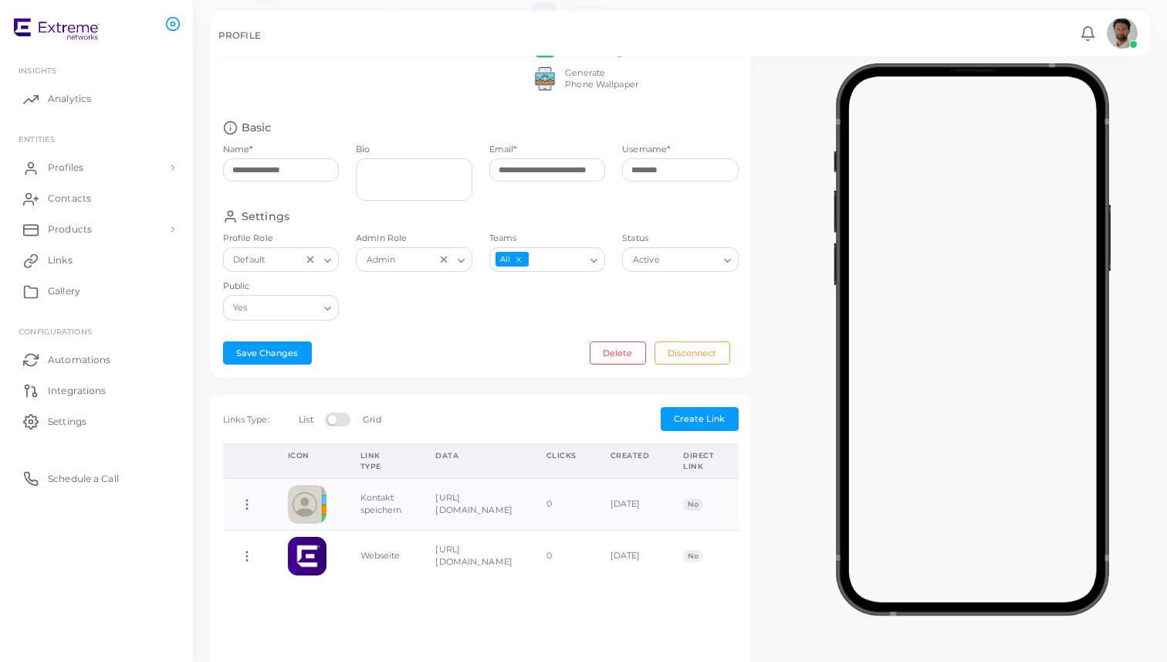
scroll to position [198, 0]
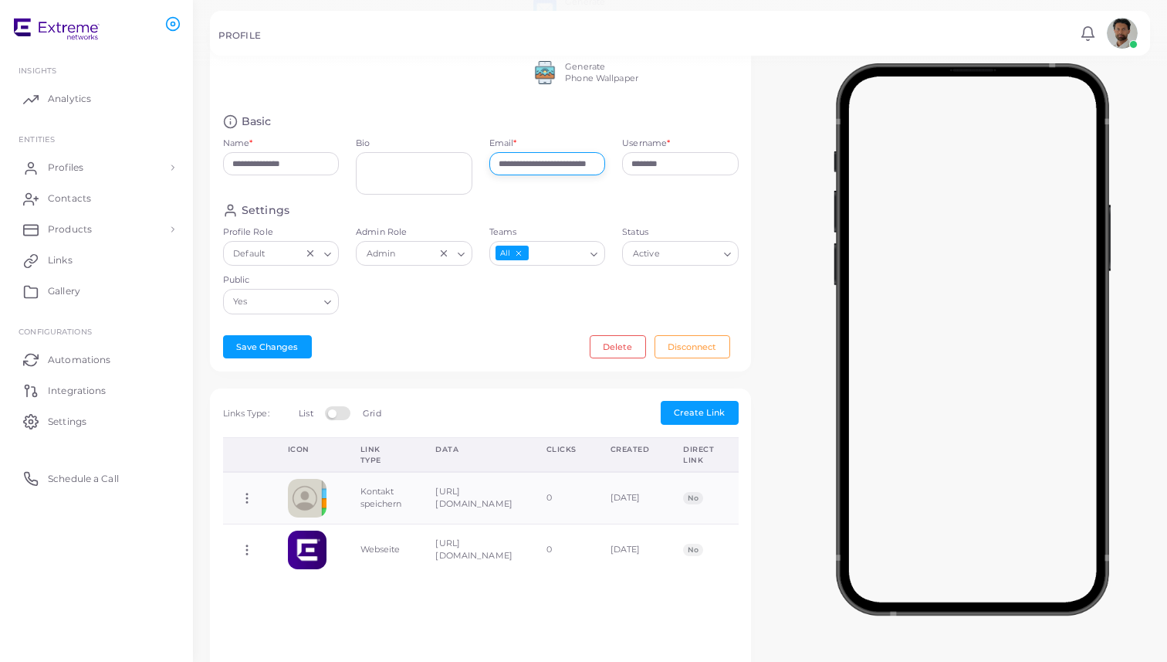
click at [577, 175] on input "**********" at bounding box center [548, 163] width 117 height 23
click at [91, 165] on link "Profiles" at bounding box center [97, 167] width 170 height 31
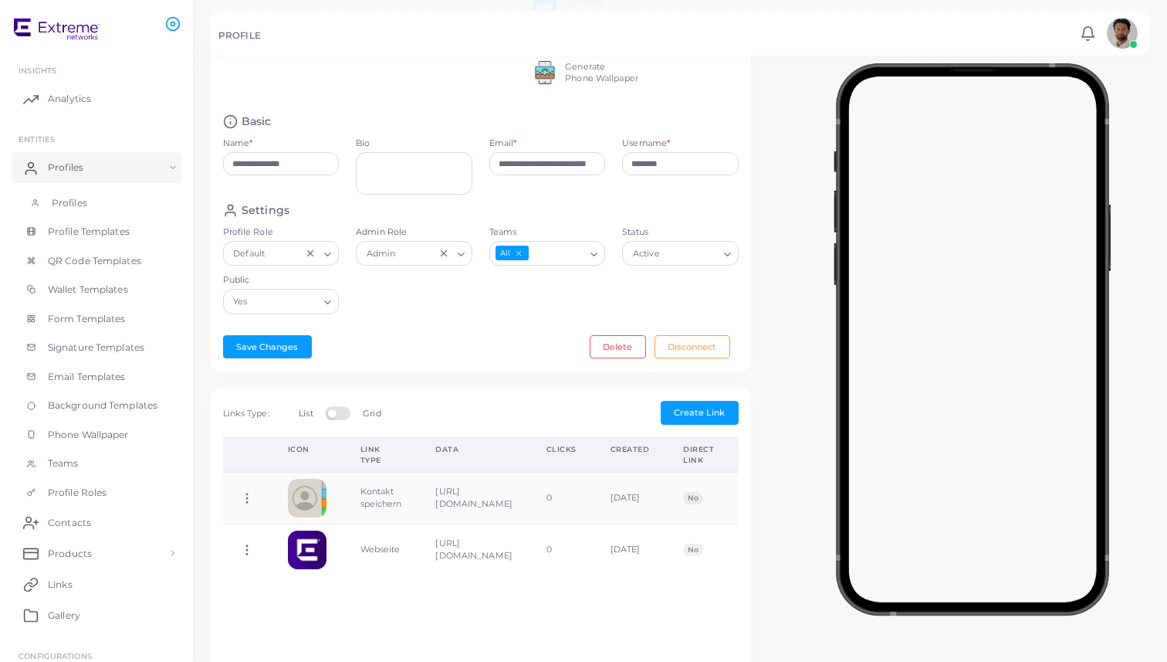
click at [130, 208] on link "Profiles" at bounding box center [97, 202] width 170 height 29
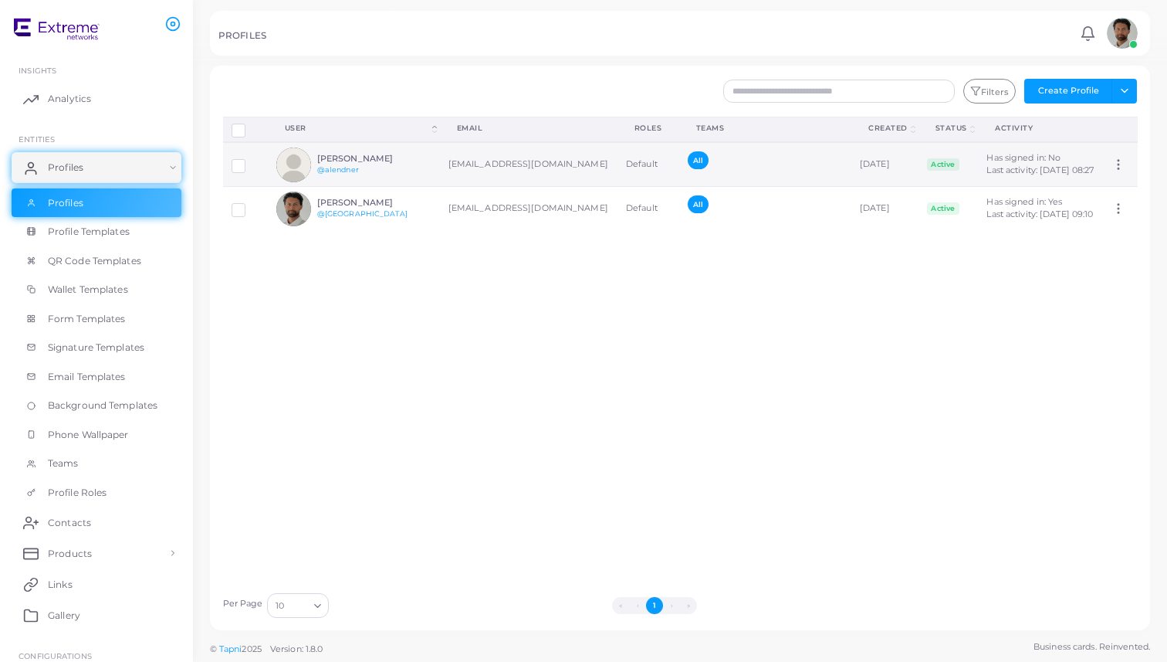
click at [430, 181] on td "[PERSON_NAME] @alendner" at bounding box center [354, 164] width 172 height 45
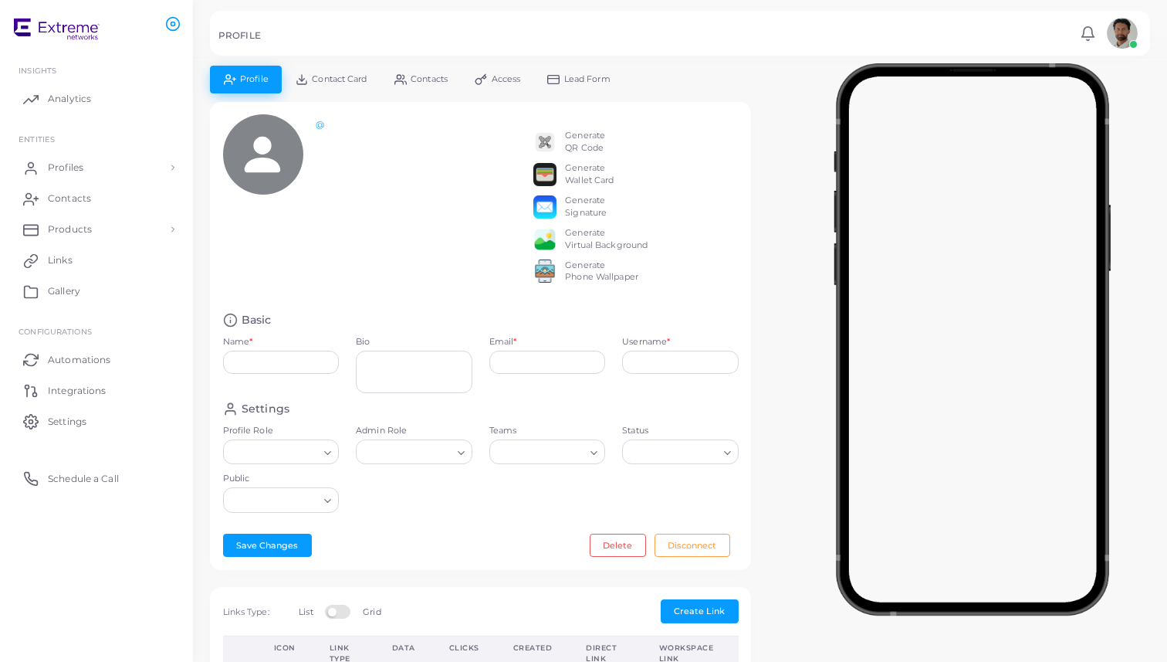
type input "**********"
type input "********"
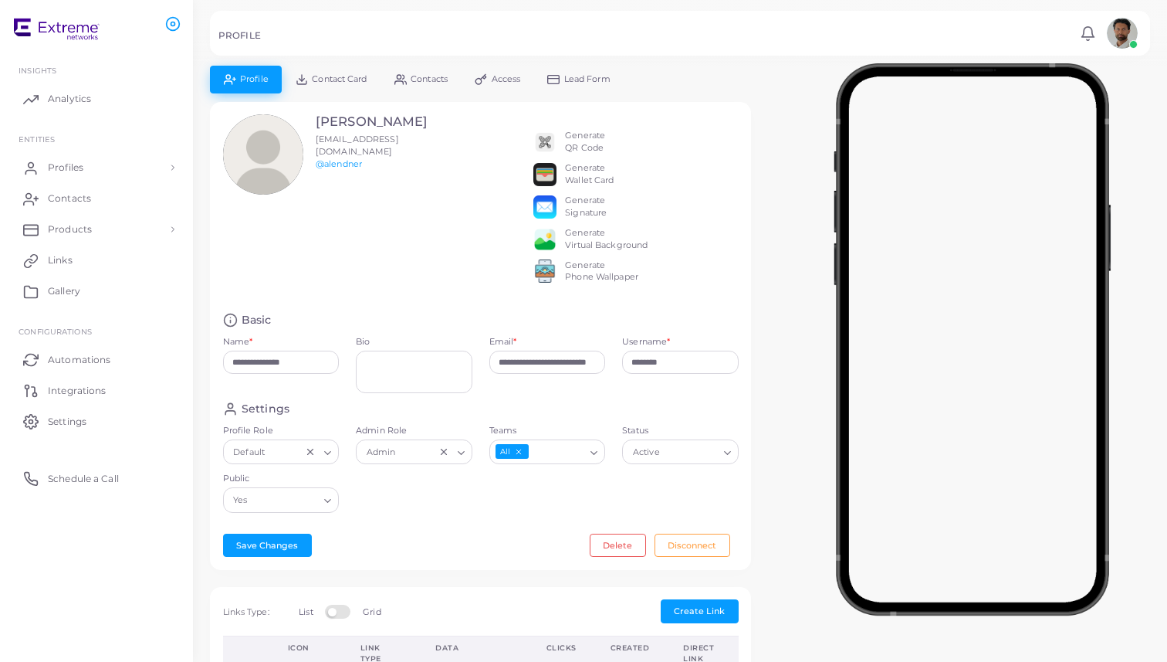
click at [403, 80] on icon at bounding box center [401, 79] width 12 height 12
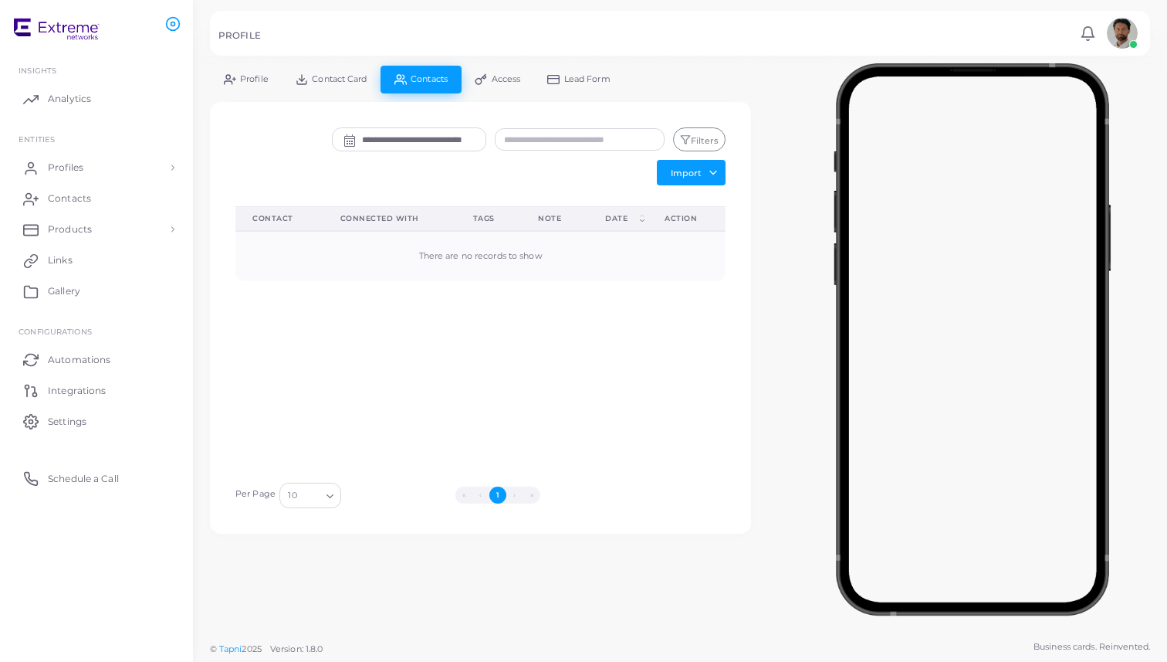
click at [476, 76] on link "Access" at bounding box center [498, 79] width 73 height 27
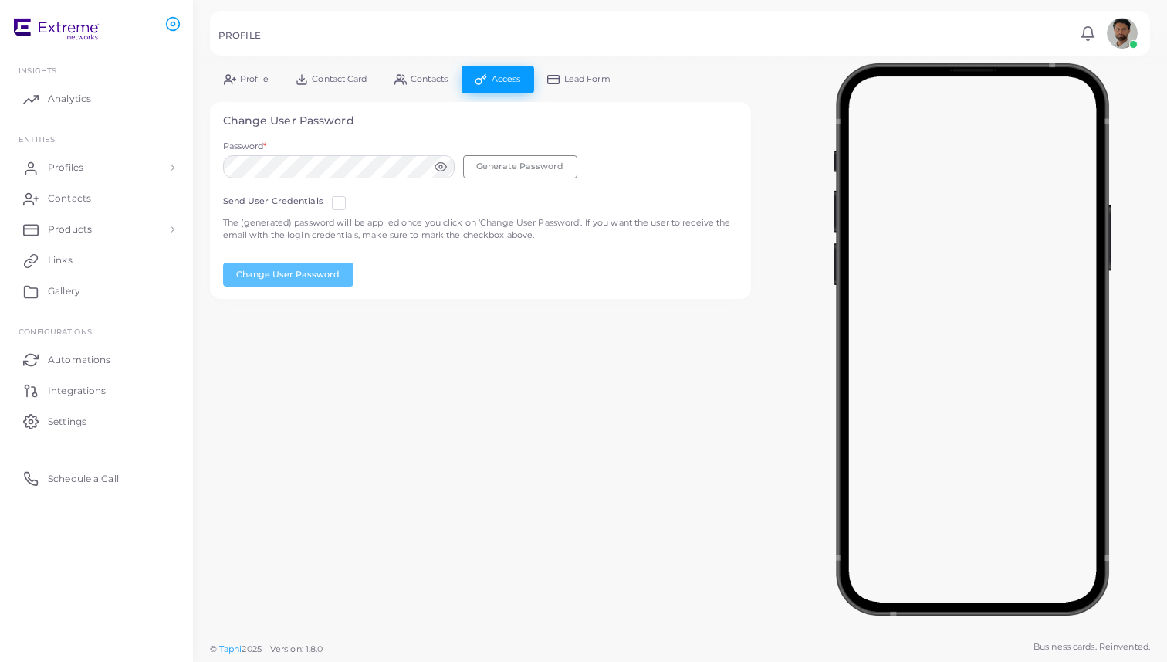
click at [564, 79] on link "Lead Form" at bounding box center [579, 79] width 90 height 27
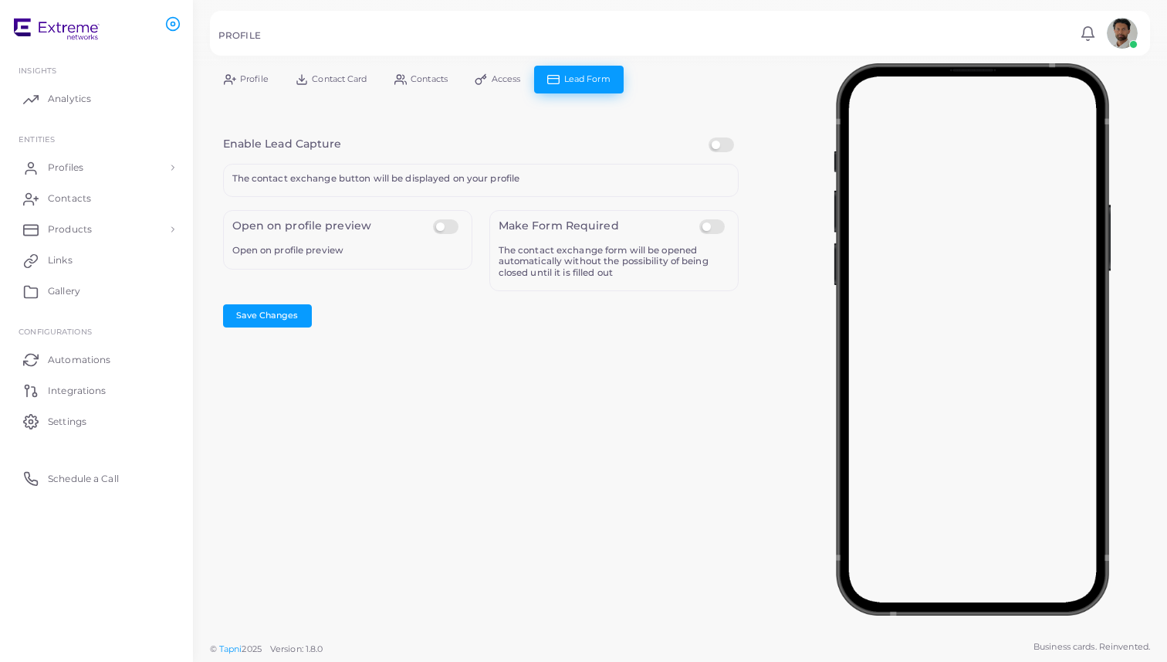
click at [351, 80] on span "Contact Card" at bounding box center [339, 79] width 55 height 8
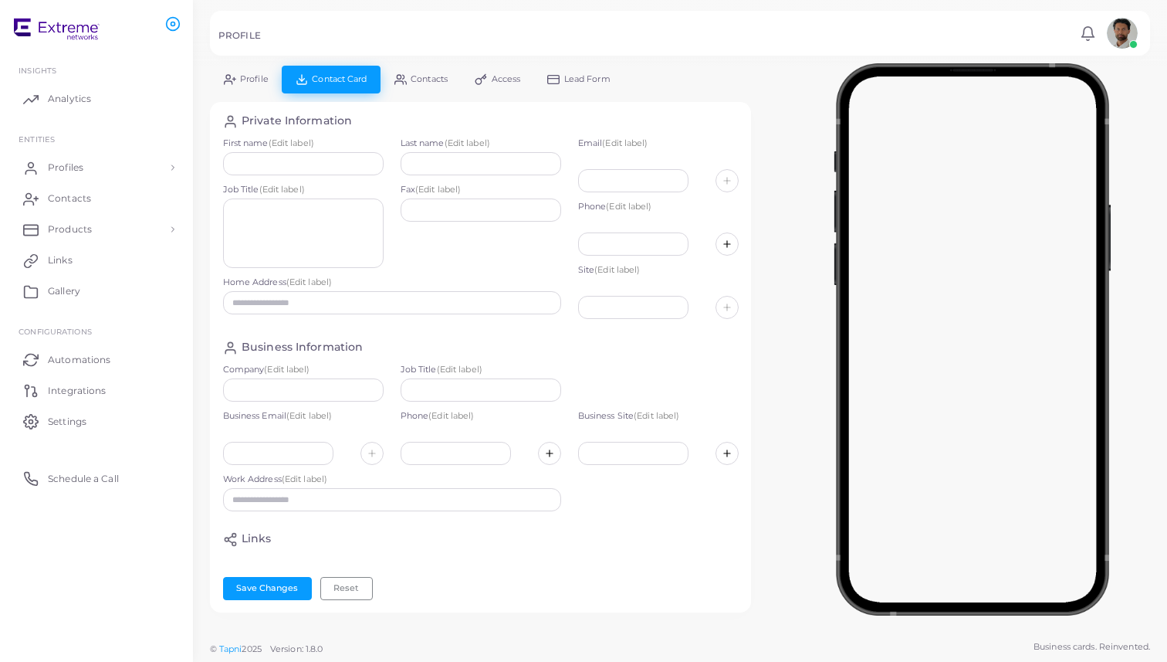
click at [406, 79] on icon at bounding box center [401, 79] width 12 height 12
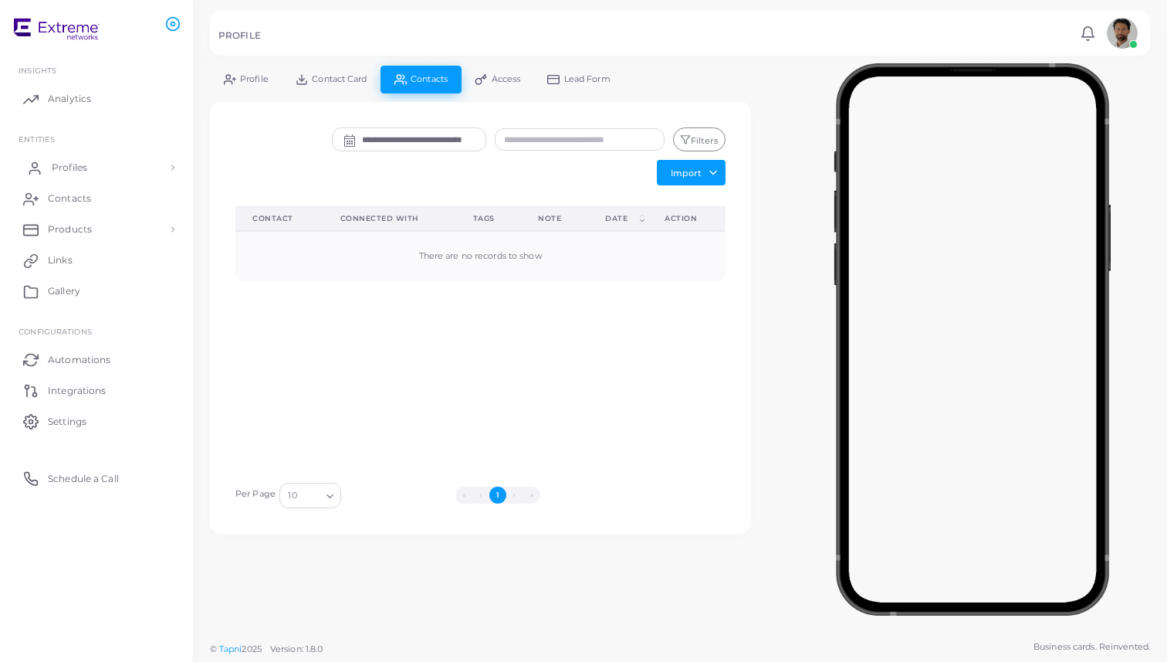
click at [59, 163] on span "Profiles" at bounding box center [70, 168] width 36 height 14
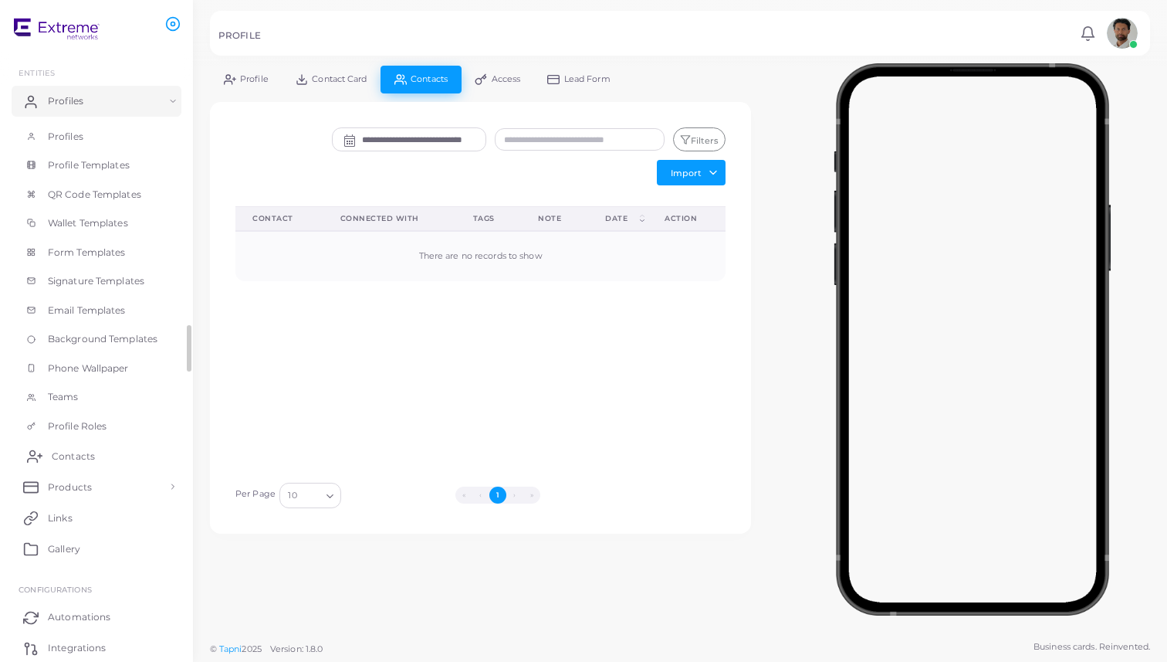
scroll to position [73, 0]
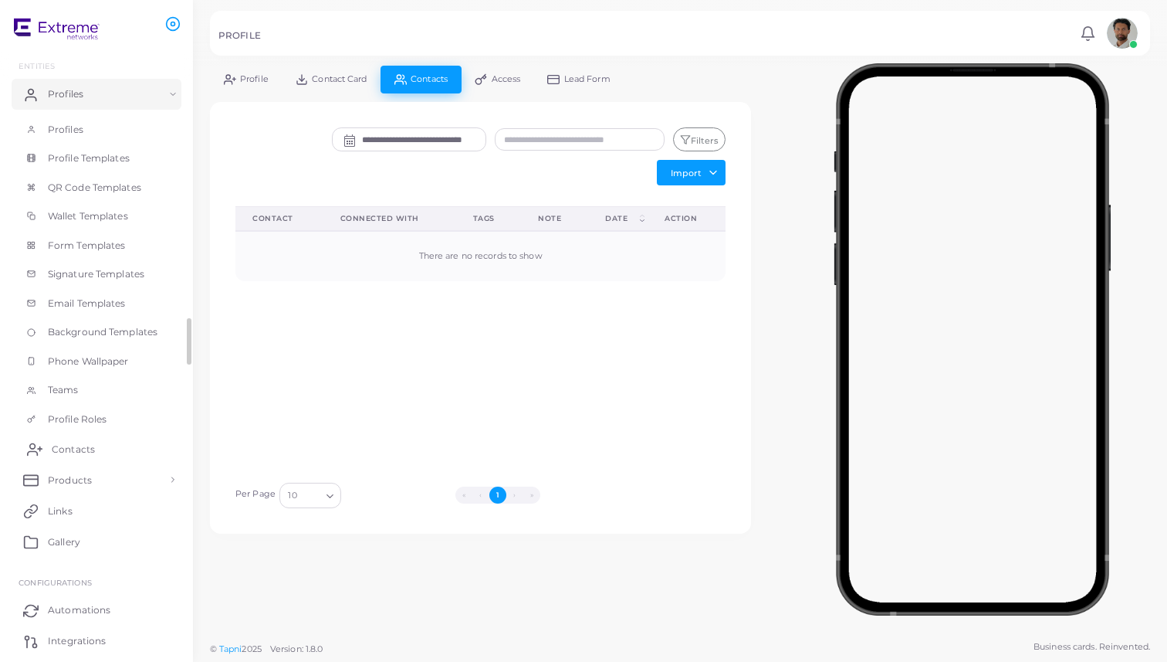
click at [81, 453] on span "Contacts" at bounding box center [73, 449] width 43 height 14
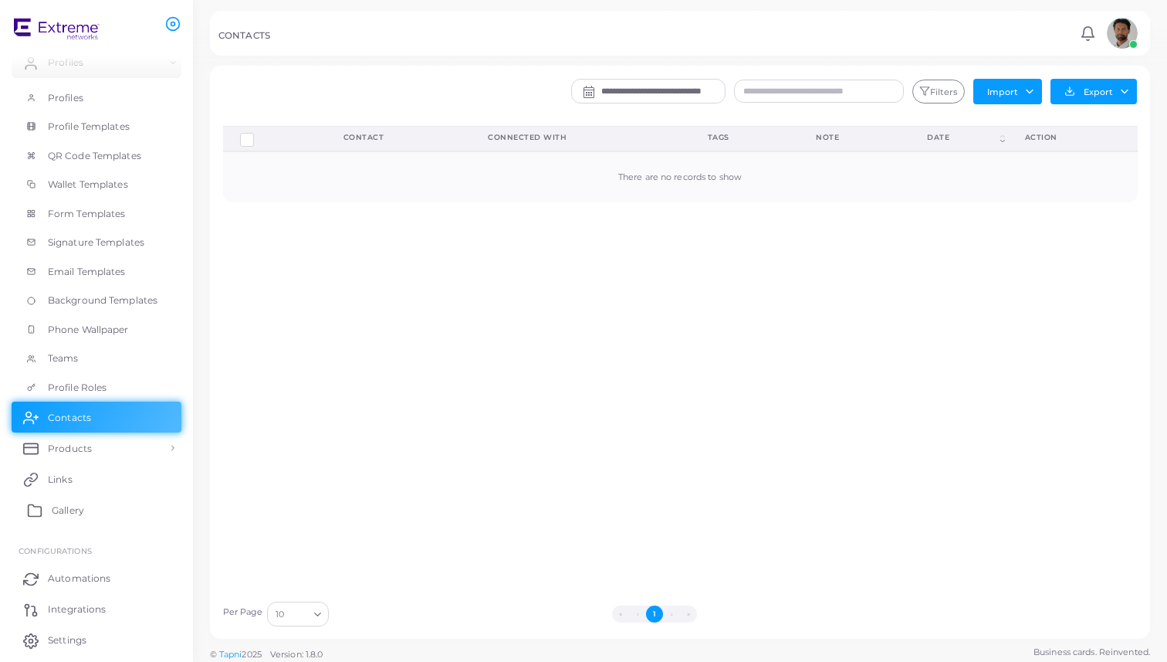
scroll to position [154, 0]
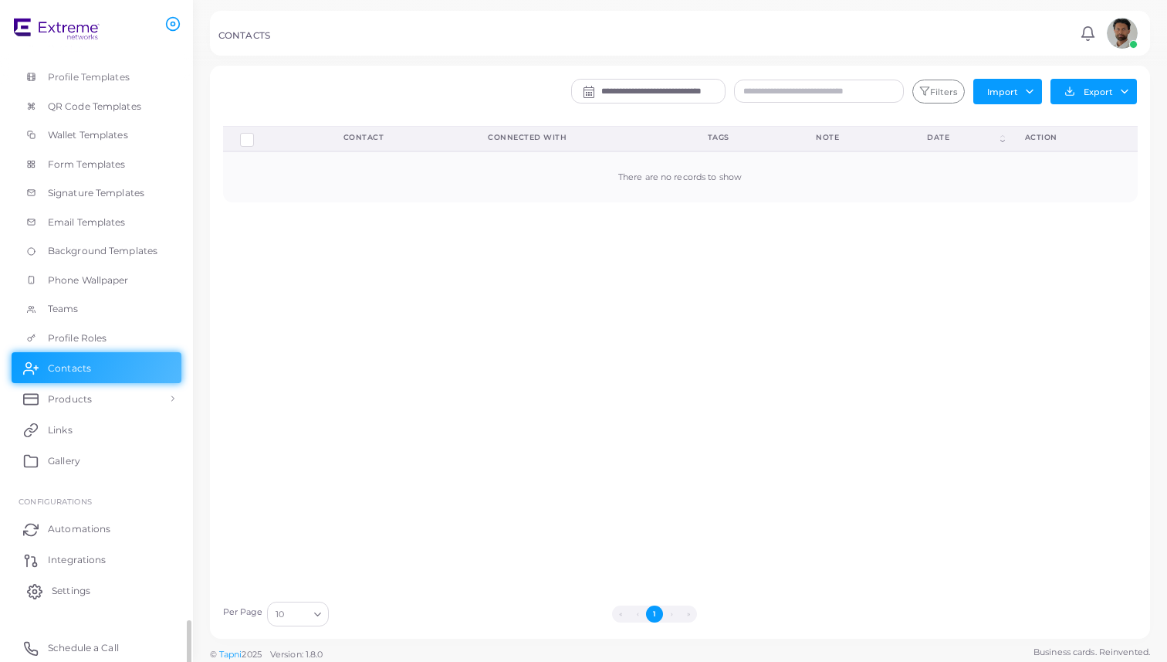
click at [81, 585] on span "Settings" at bounding box center [71, 591] width 39 height 14
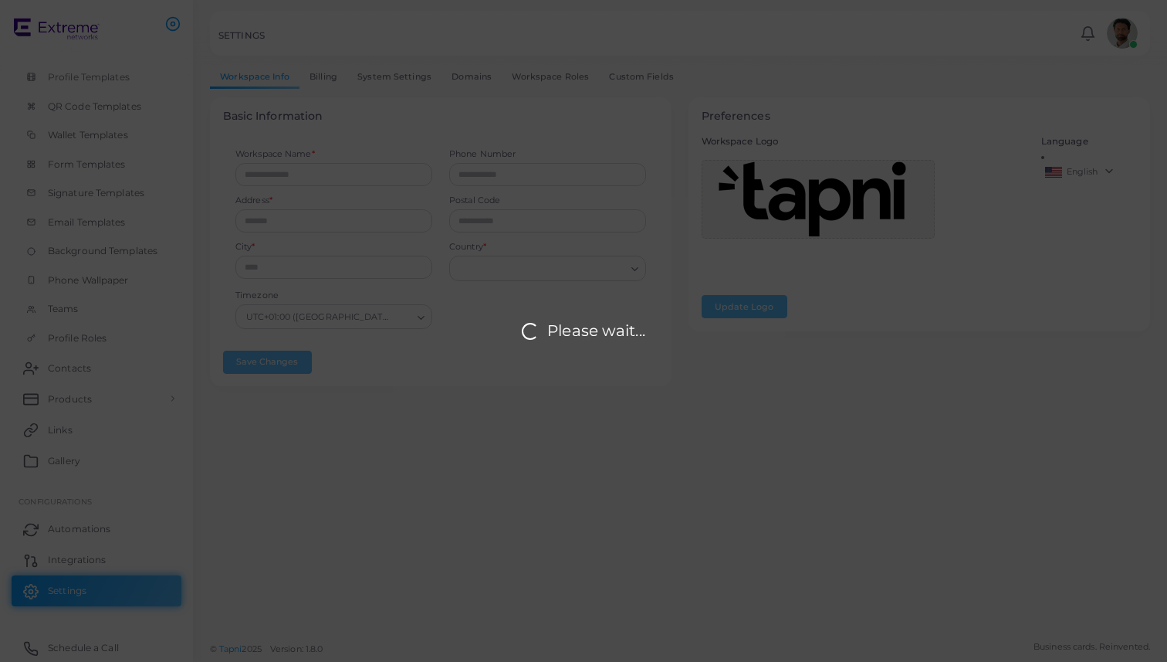
type input "**********"
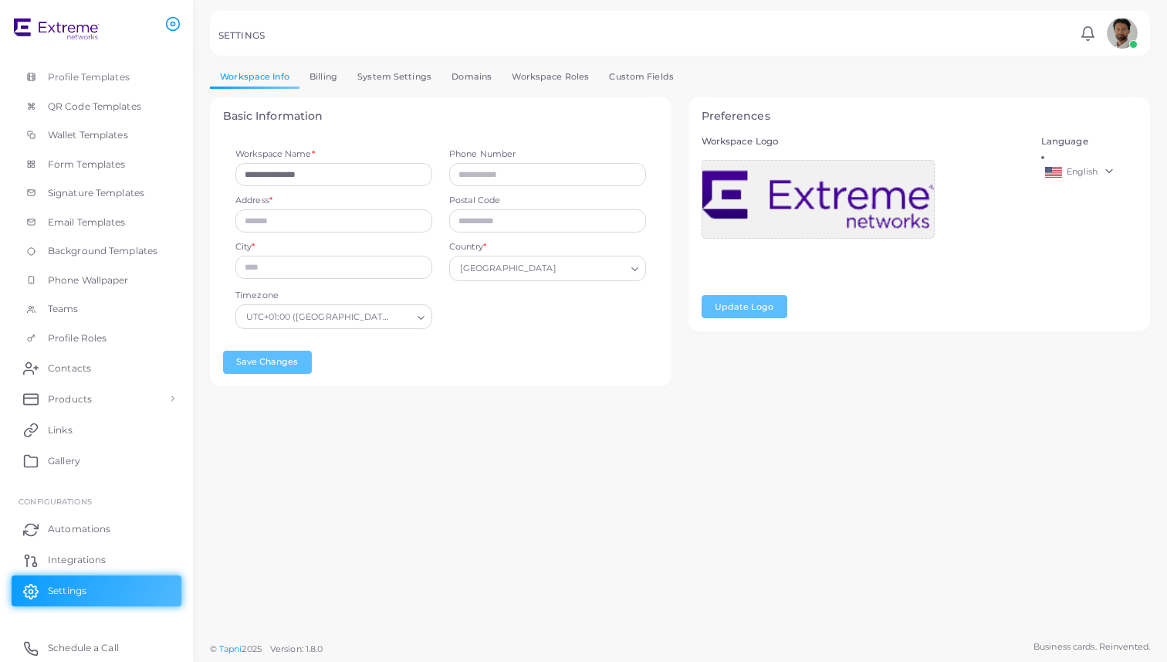
click at [347, 79] on link "System Settings" at bounding box center [394, 77] width 94 height 22
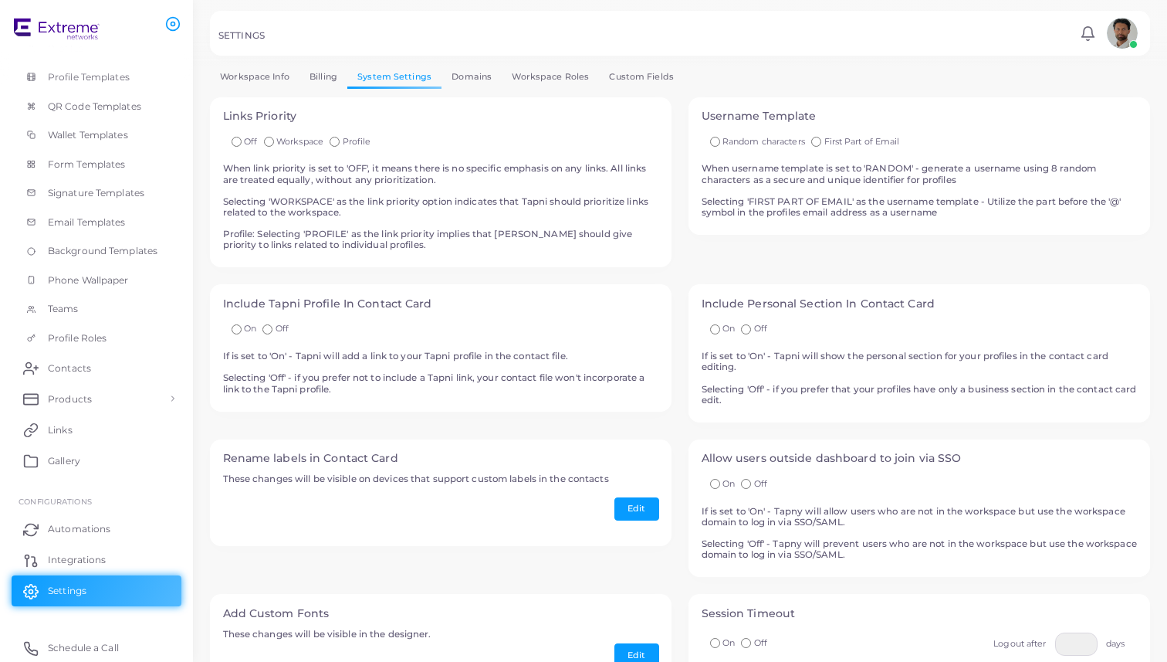
click at [384, 79] on link "System Settings" at bounding box center [394, 77] width 94 height 22
click at [494, 86] on link "Domains" at bounding box center [472, 77] width 60 height 22
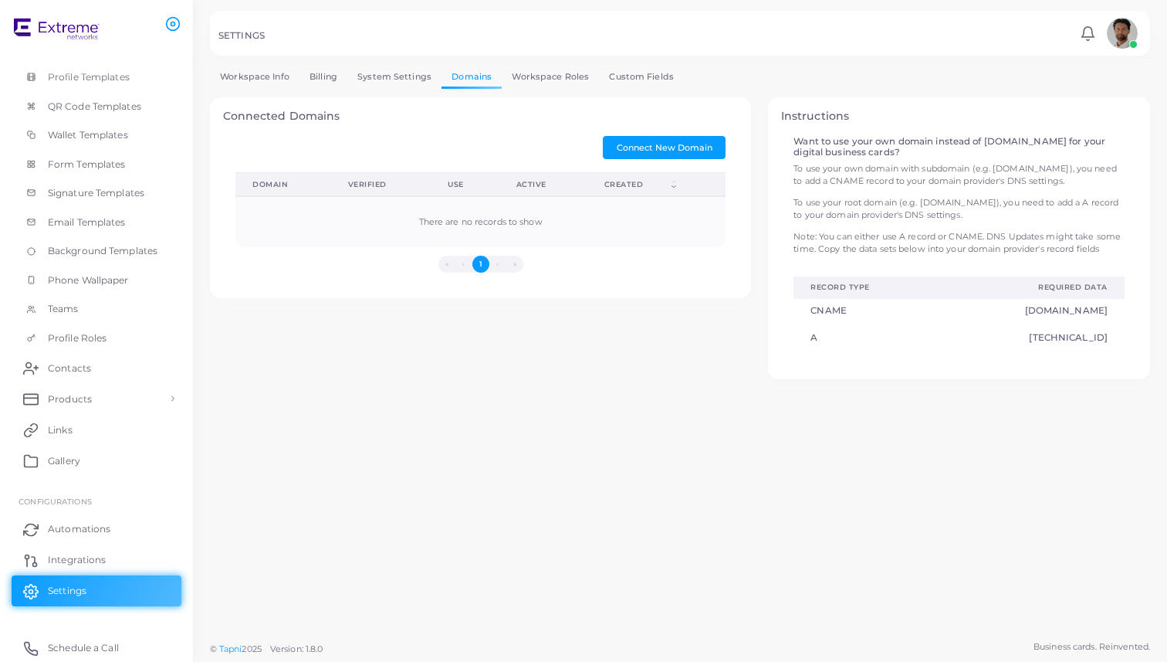
click at [524, 81] on link "Workspace Roles" at bounding box center [550, 77] width 97 height 22
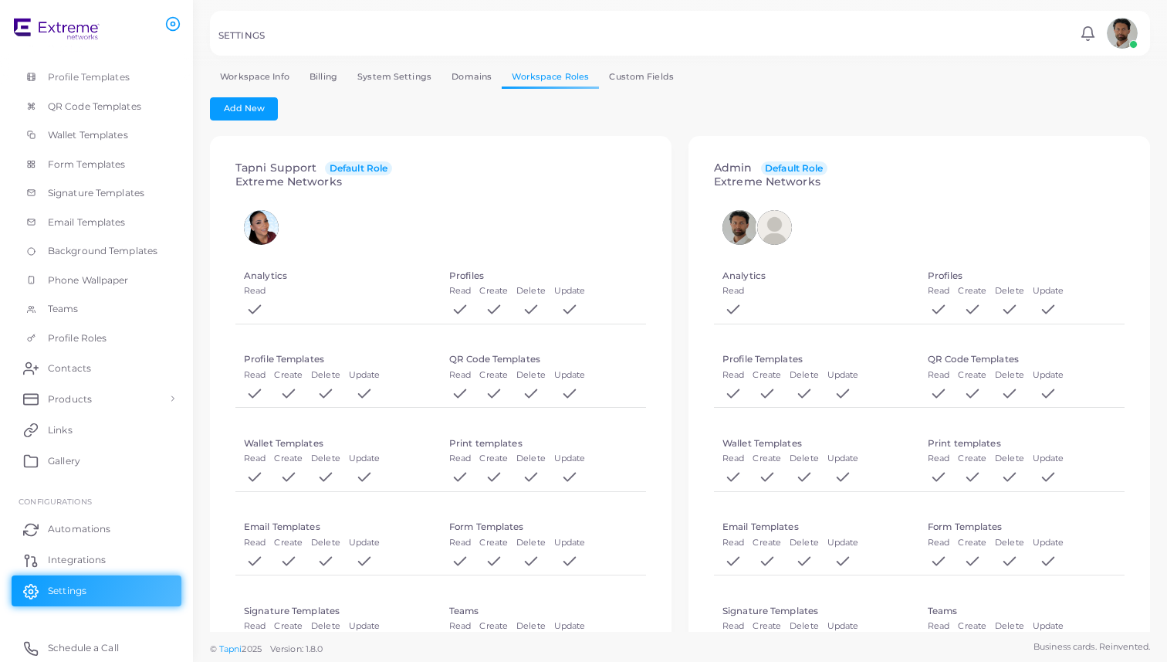
click at [615, 79] on link "Custom Fields" at bounding box center [641, 77] width 85 height 22
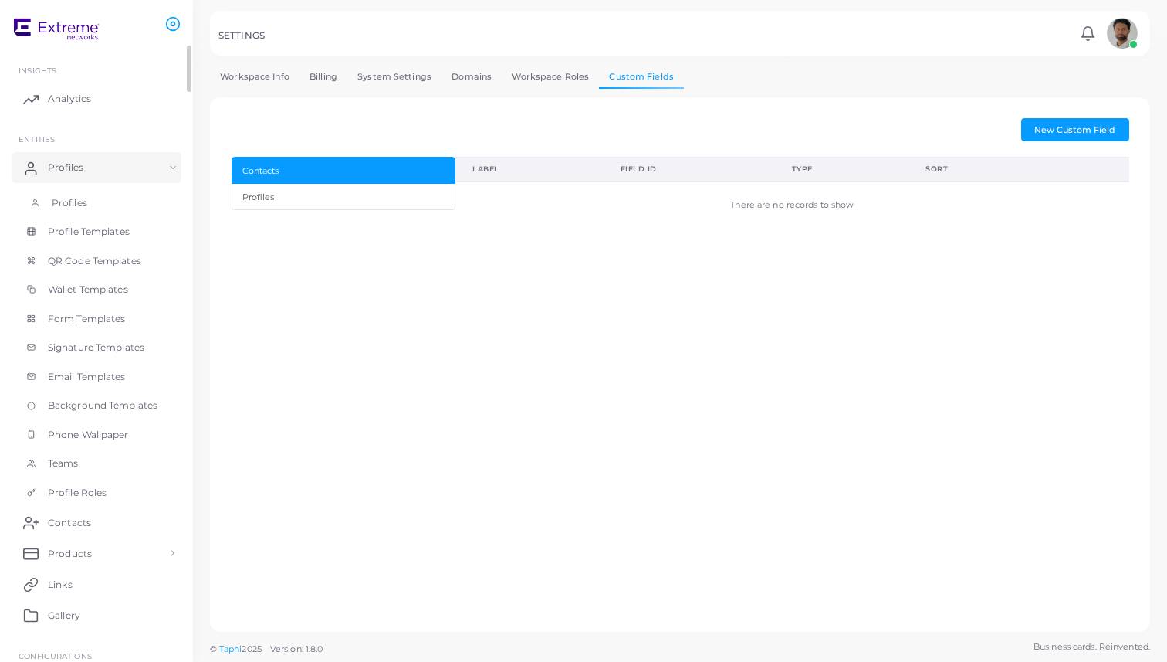
click at [117, 212] on link "Profiles" at bounding box center [97, 202] width 170 height 29
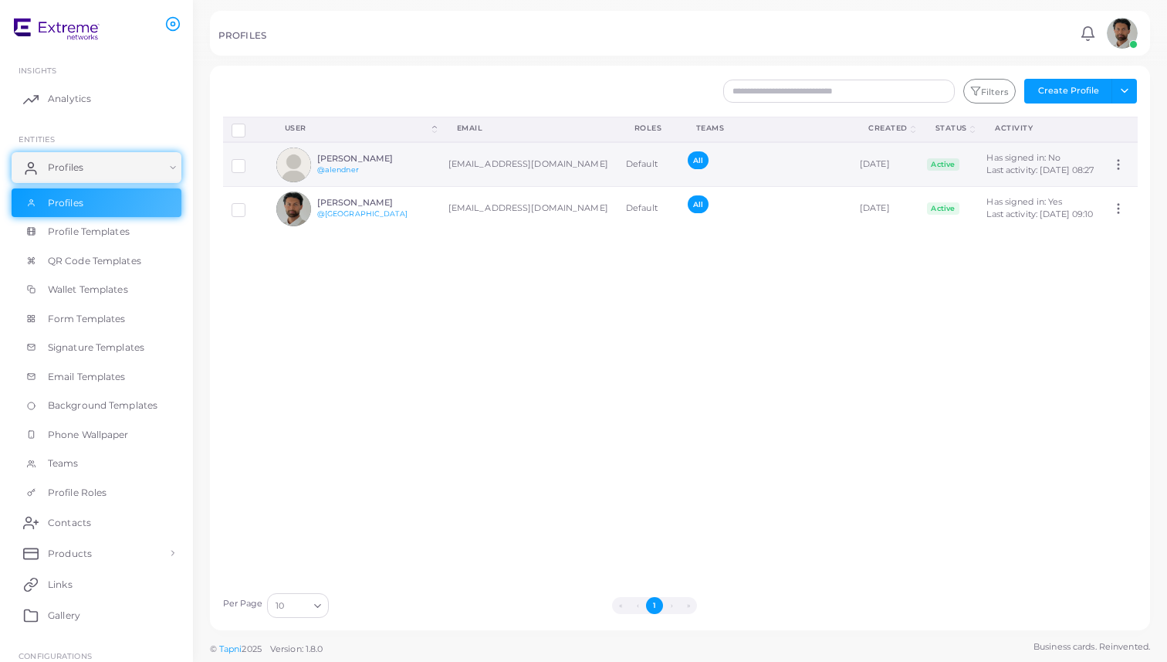
click at [1117, 171] on icon at bounding box center [1119, 165] width 14 height 14
drag, startPoint x: 447, startPoint y: 178, endPoint x: 591, endPoint y: 183, distance: 143.7
click at [591, 183] on td "[EMAIL_ADDRESS][DOMAIN_NAME]" at bounding box center [529, 164] width 178 height 45
click at [416, 176] on div "[PERSON_NAME] @alendner" at bounding box center [374, 165] width 114 height 22
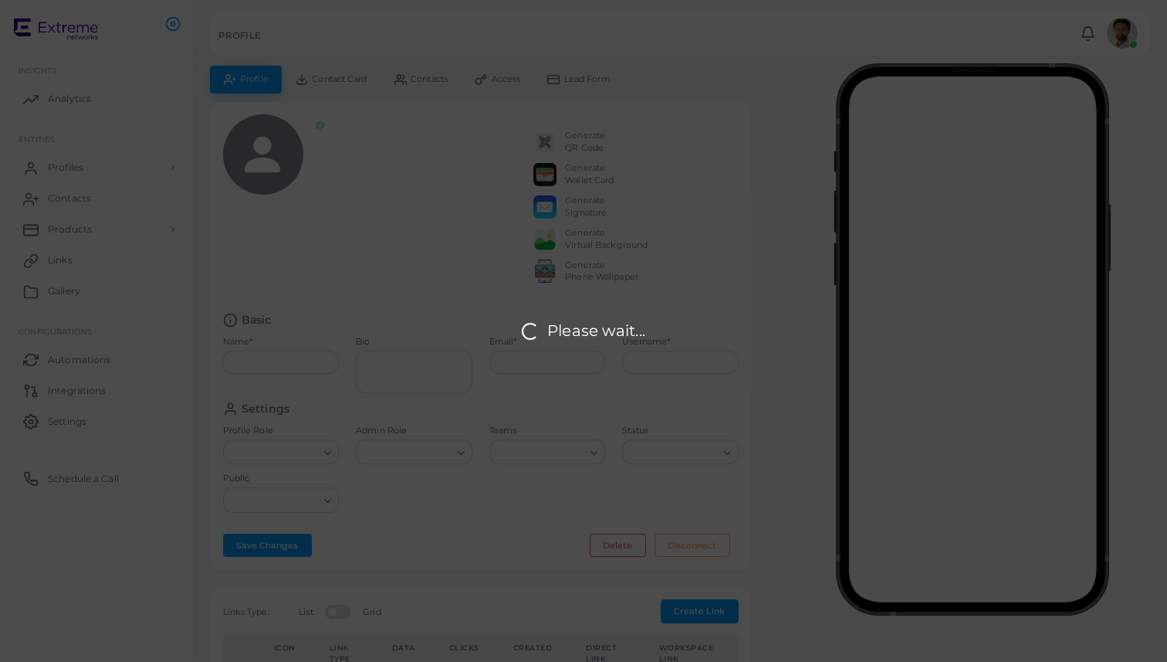
type input "**********"
type input "********"
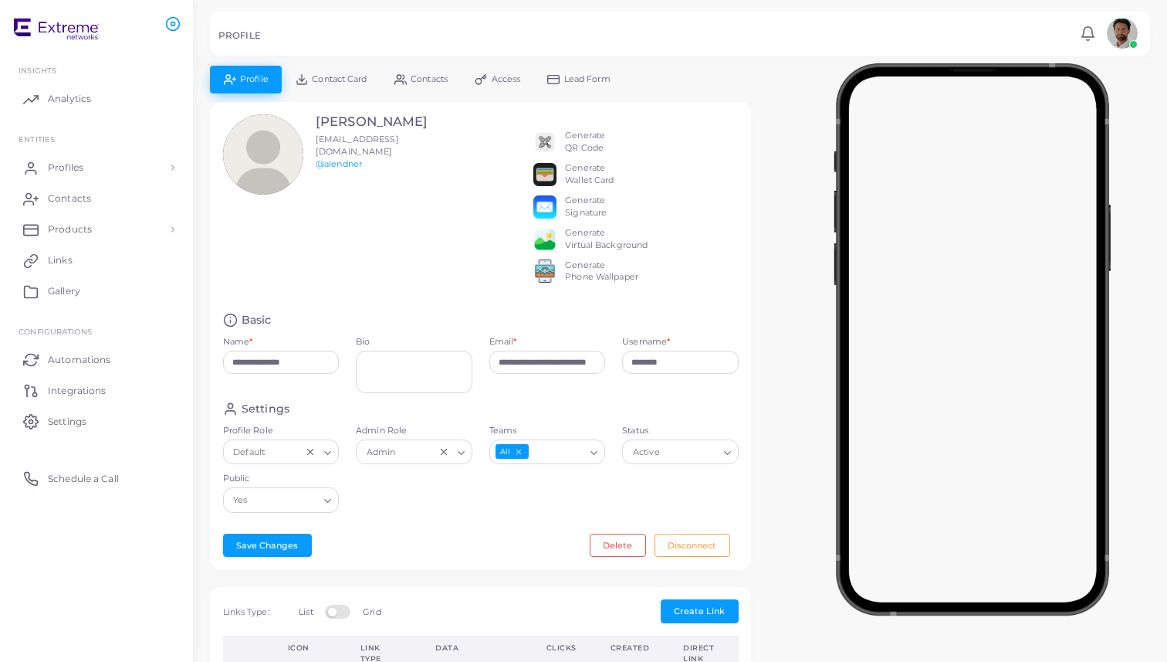
click at [1128, 29] on img at bounding box center [1122, 33] width 31 height 31
